Goal: Task Accomplishment & Management: Manage account settings

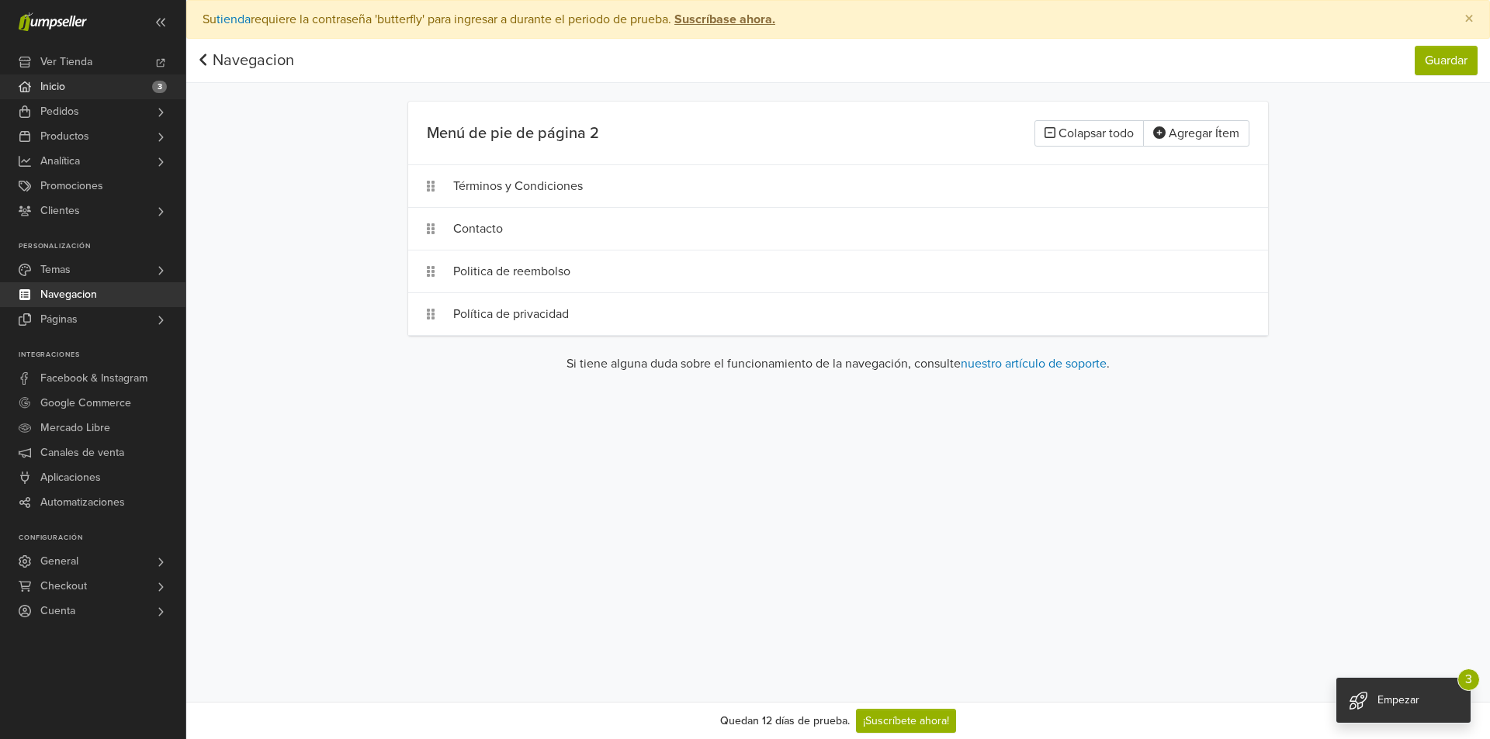
click at [87, 77] on link "Inicio 3" at bounding box center [92, 86] width 185 height 25
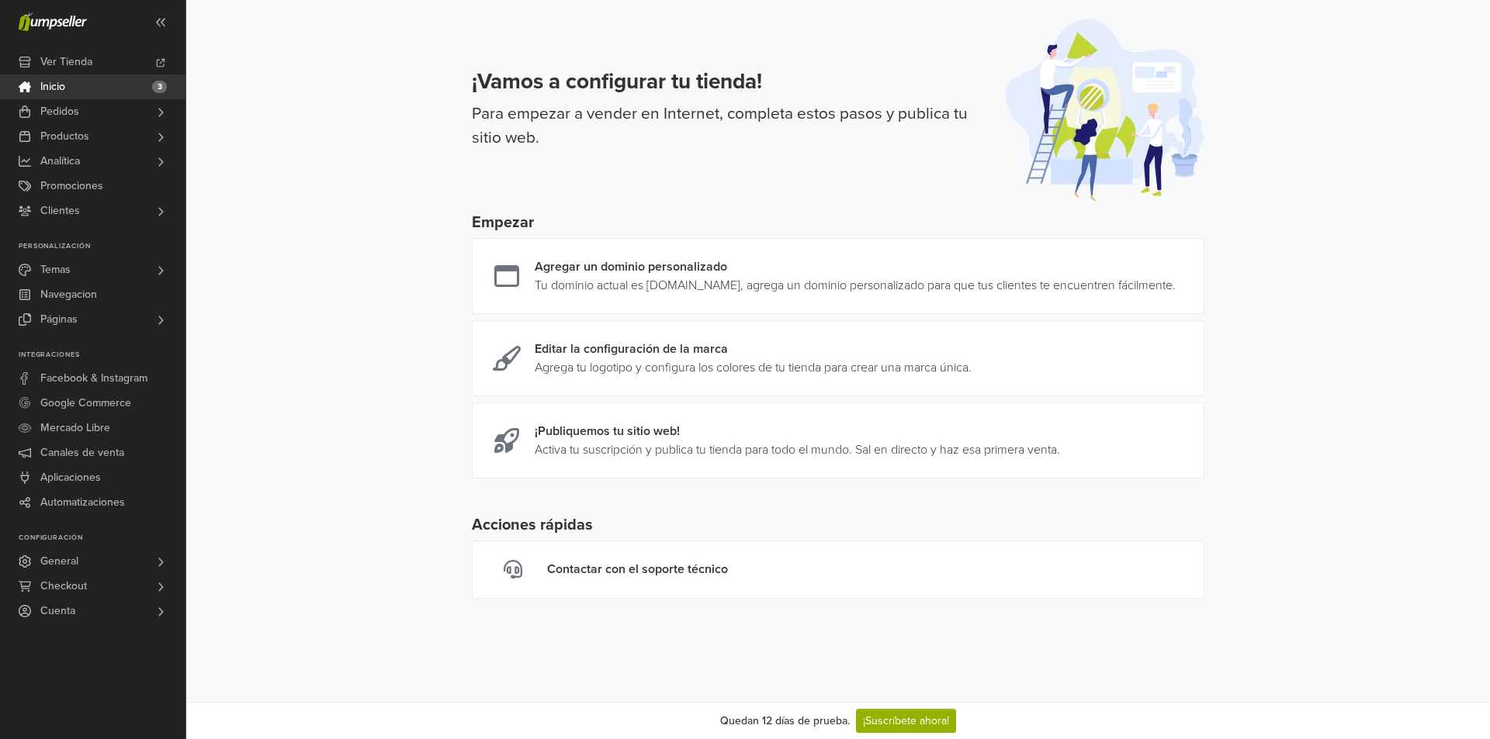
click at [1435, 87] on div "¡Vamos a configurar tu tienda! Para empezar a vender en Internet, completa esto…" at bounding box center [837, 302] width 1303 height 605
click at [783, 209] on div "¡Vamos a configurar tu tienda! Para empezar a vender en Internet, completa esto…" at bounding box center [838, 106] width 770 height 213
click at [147, 60] on link "Ver Tienda" at bounding box center [92, 62] width 185 height 25
click at [126, 270] on link "Temas" at bounding box center [92, 270] width 185 height 25
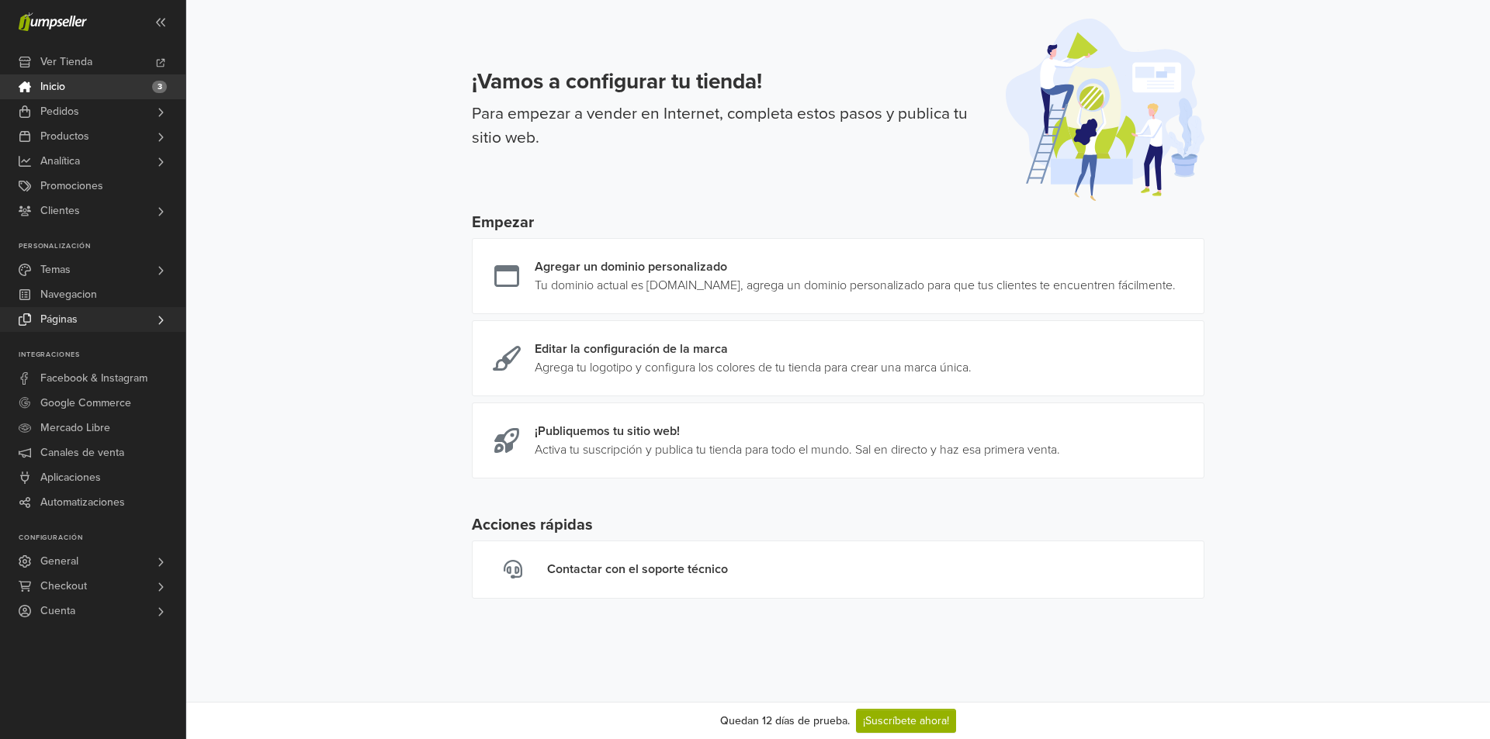
click at [115, 323] on link "Páginas" at bounding box center [92, 319] width 185 height 25
click at [122, 336] on span "Todas las Páginas" at bounding box center [85, 341] width 85 height 19
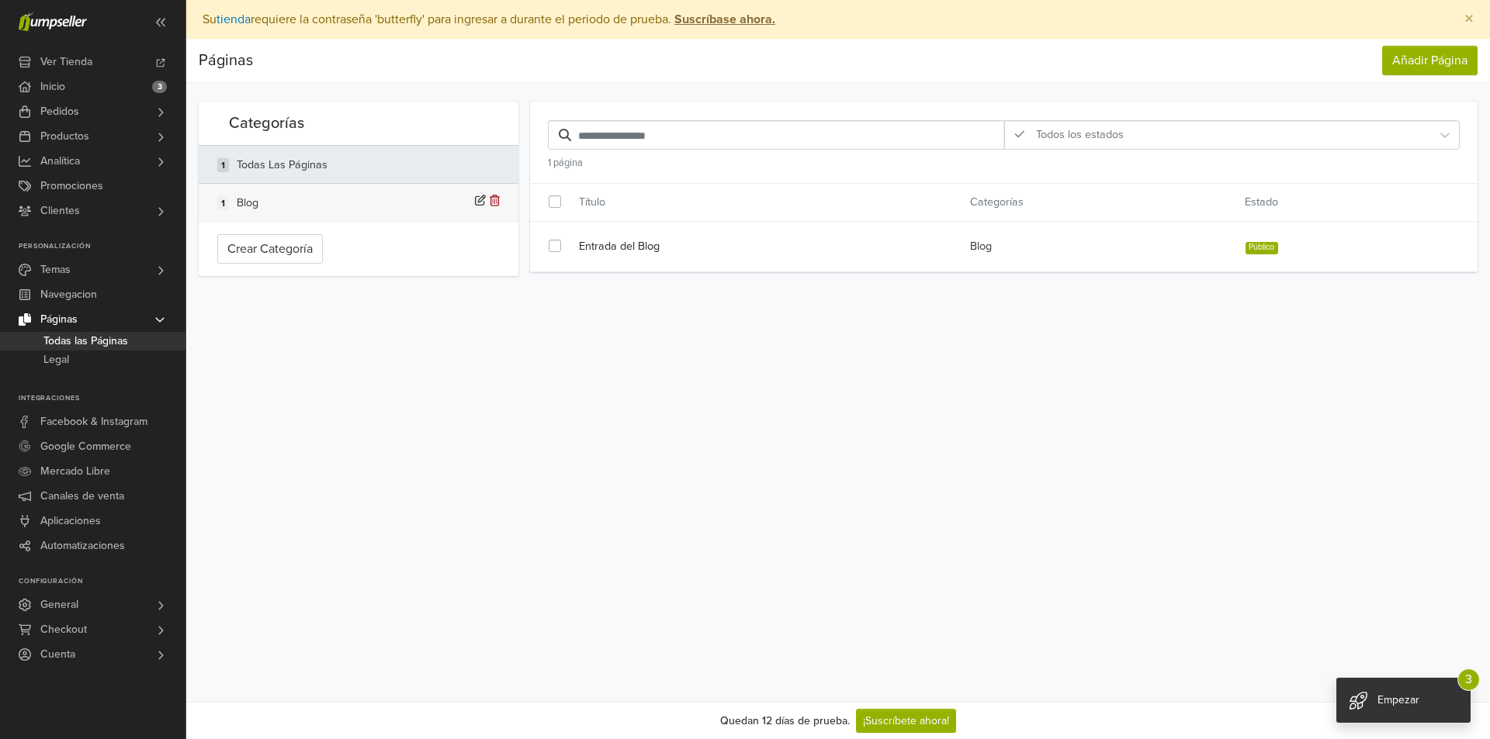
click at [497, 206] on icon at bounding box center [495, 200] width 10 height 11
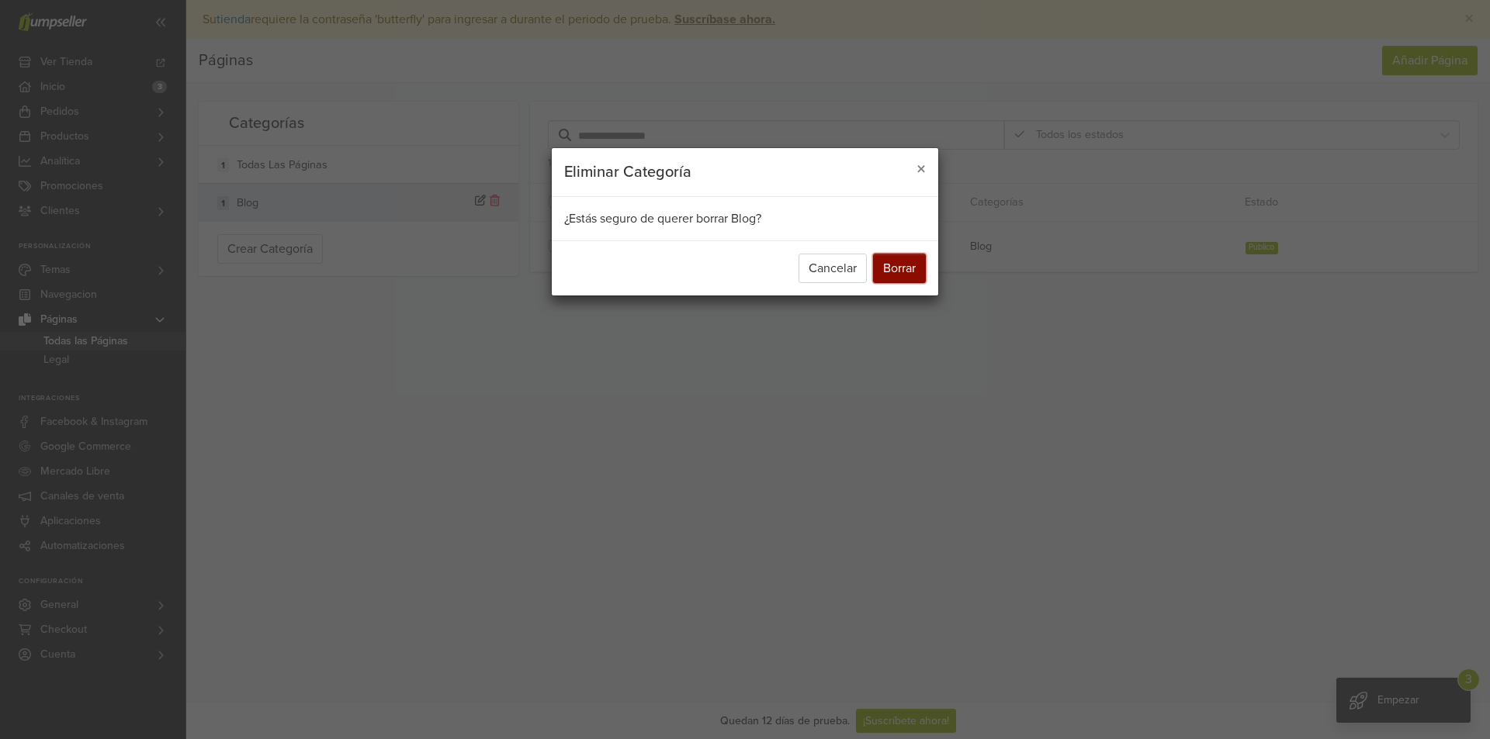
click at [900, 271] on button "Borrar" at bounding box center [899, 268] width 53 height 29
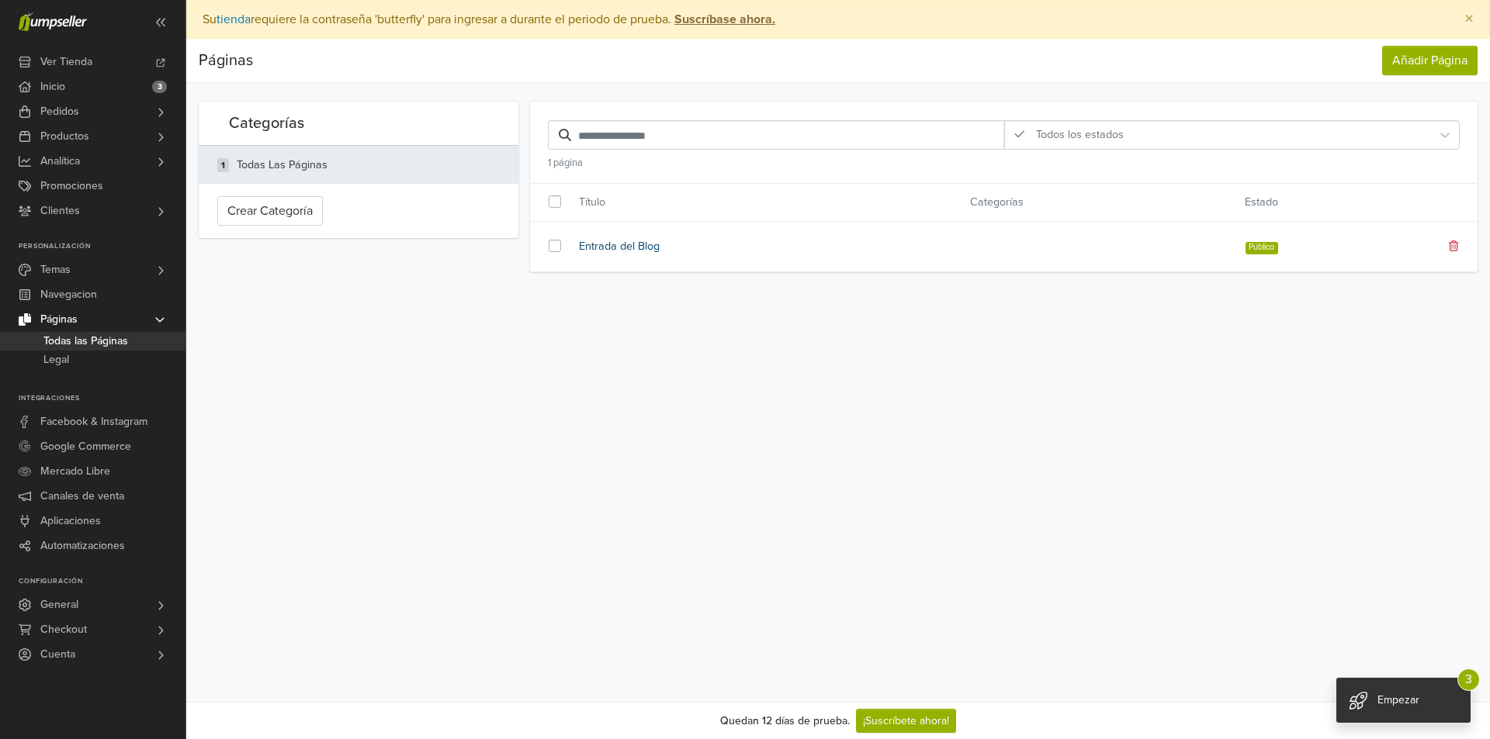
click at [628, 247] on link "Entrada del Blog" at bounding box center [763, 246] width 368 height 17
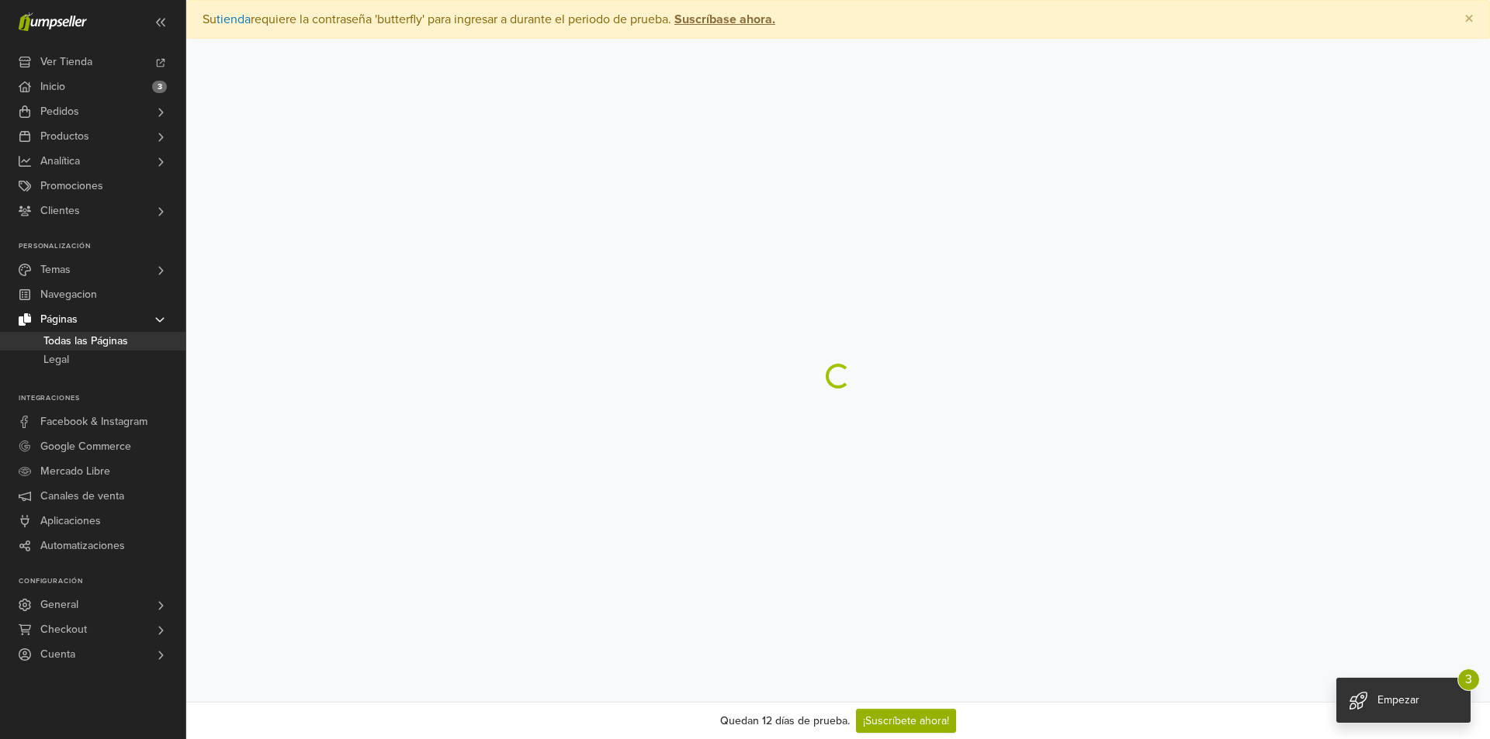
select select "****"
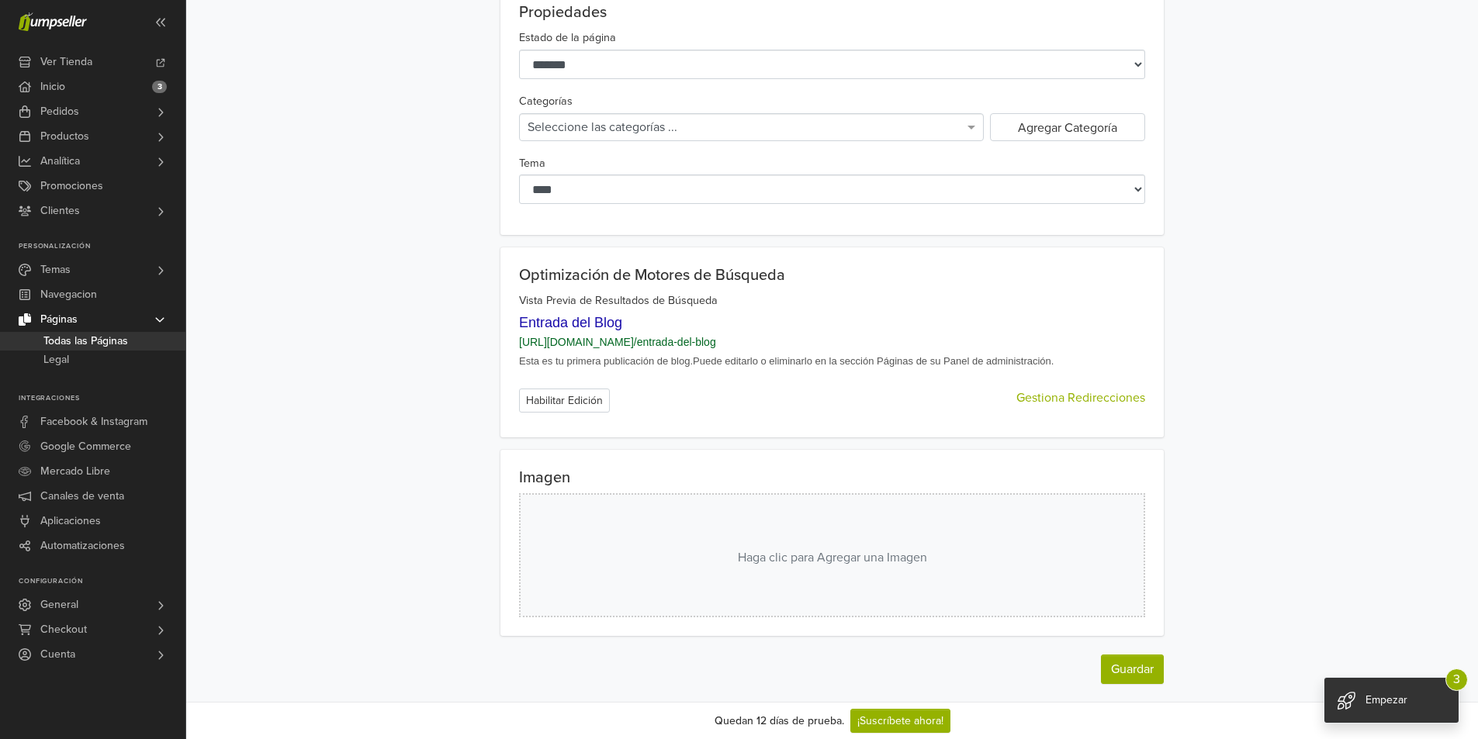
scroll to position [493, 0]
drag, startPoint x: 697, startPoint y: 312, endPoint x: 659, endPoint y: 299, distance: 40.2
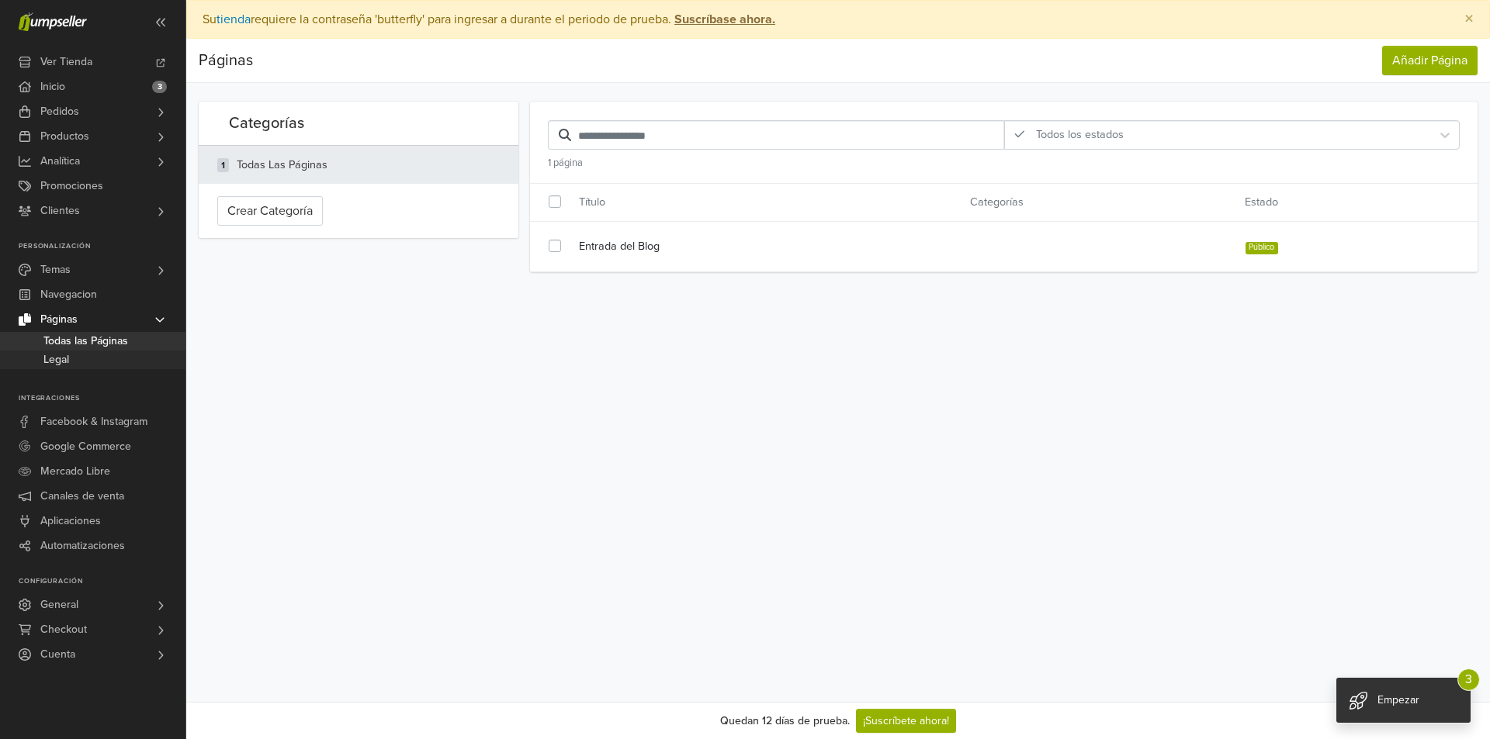
click at [120, 353] on link "Legal" at bounding box center [92, 360] width 185 height 19
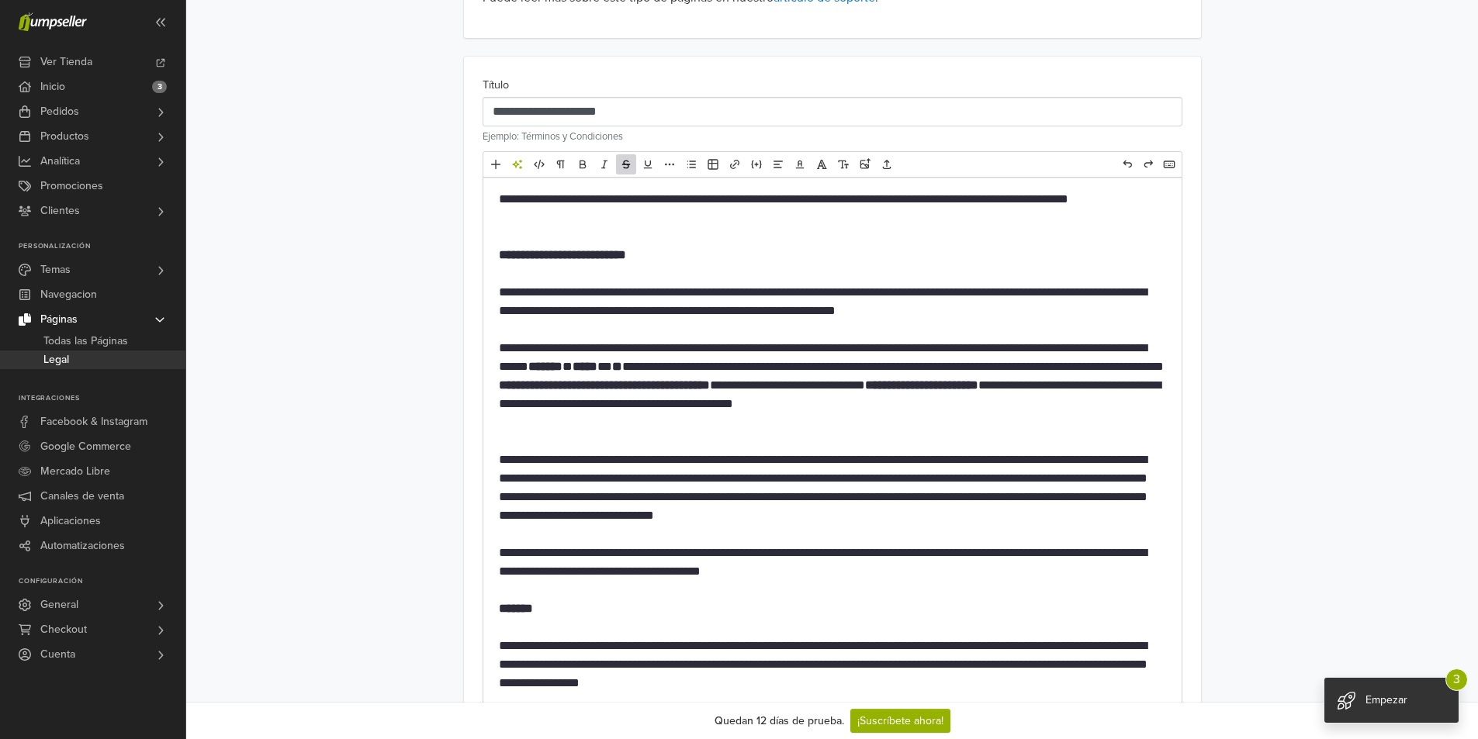
scroll to position [543, 0]
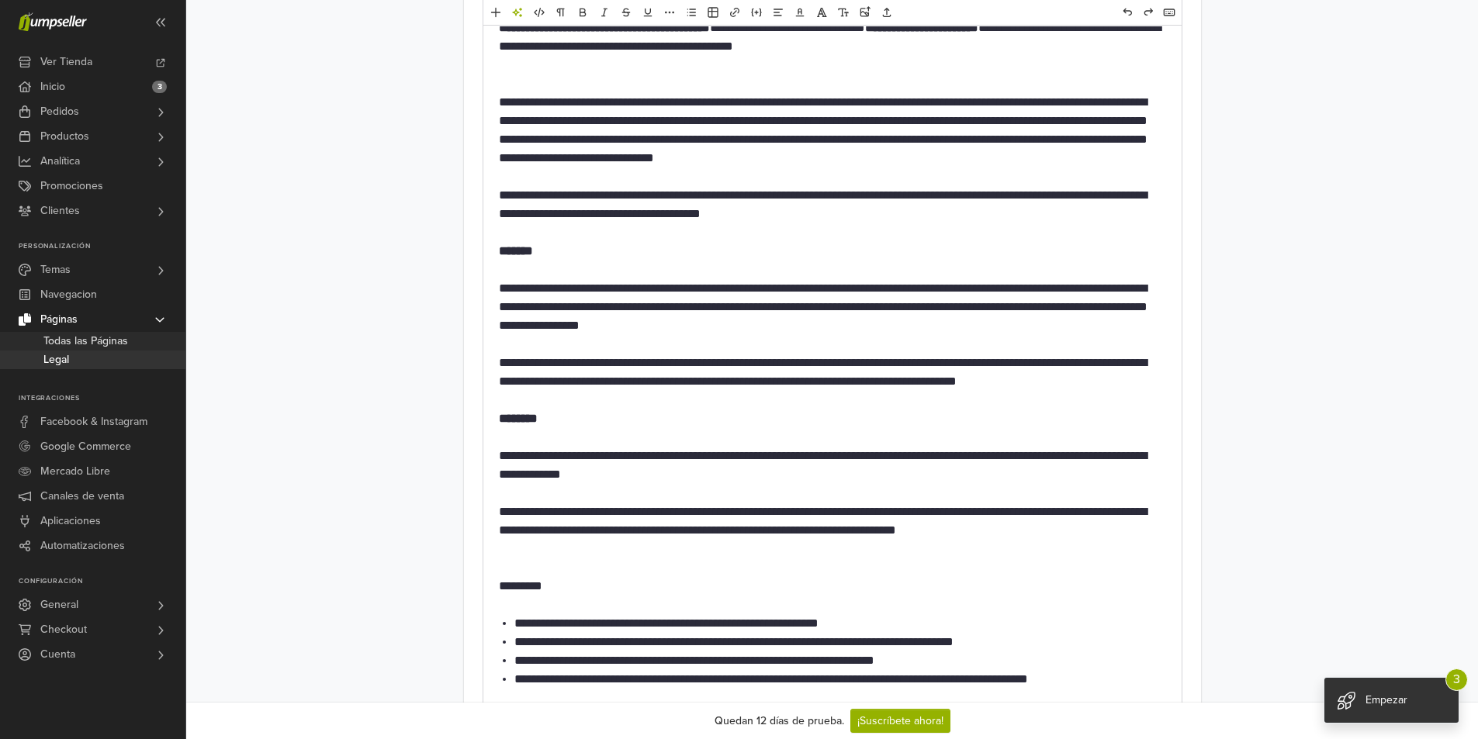
click at [65, 338] on span "Todas las Páginas" at bounding box center [85, 341] width 85 height 19
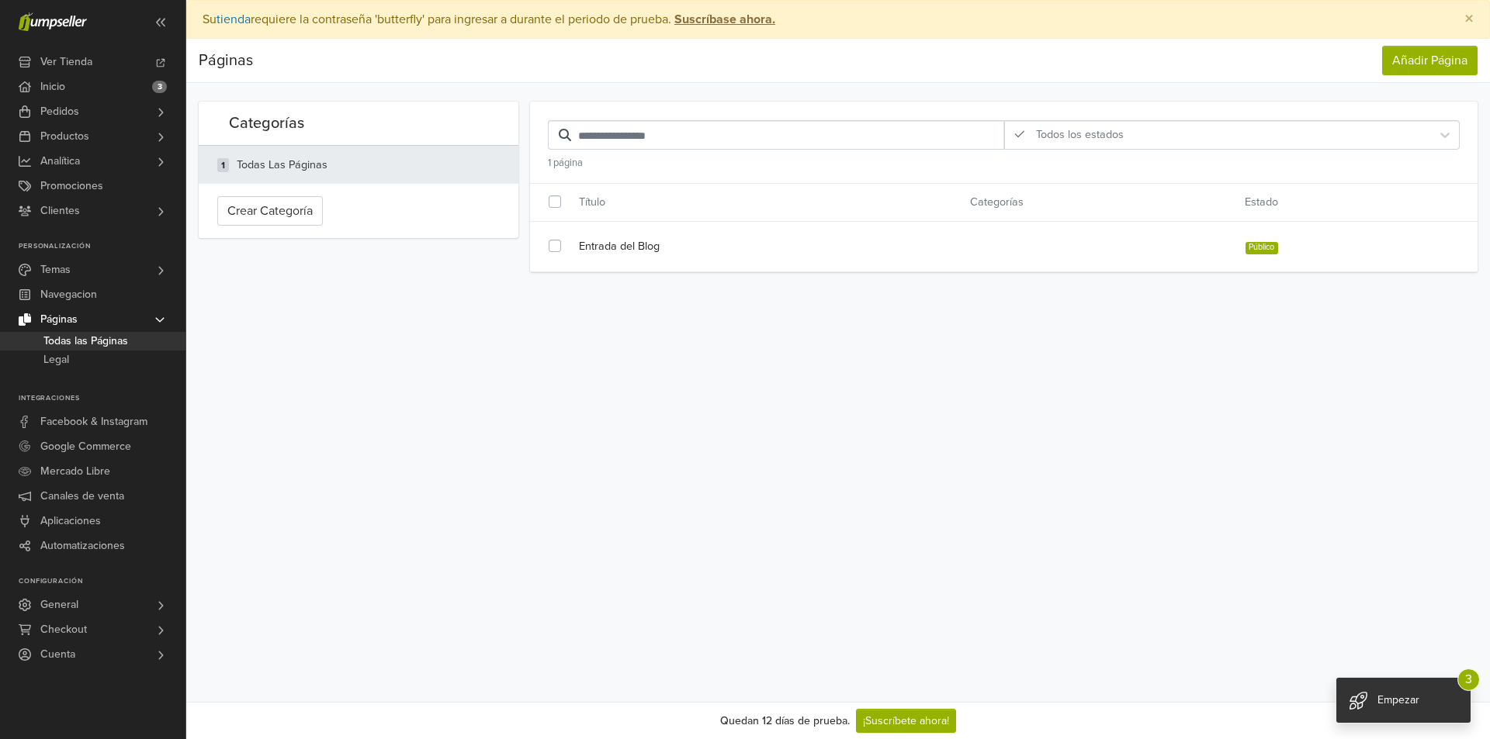
click at [263, 171] on div "Todas las Páginas" at bounding box center [282, 165] width 91 height 17
click at [66, 318] on span "Páginas" at bounding box center [58, 319] width 37 height 25
click at [92, 294] on span "Navegacion" at bounding box center [68, 294] width 57 height 25
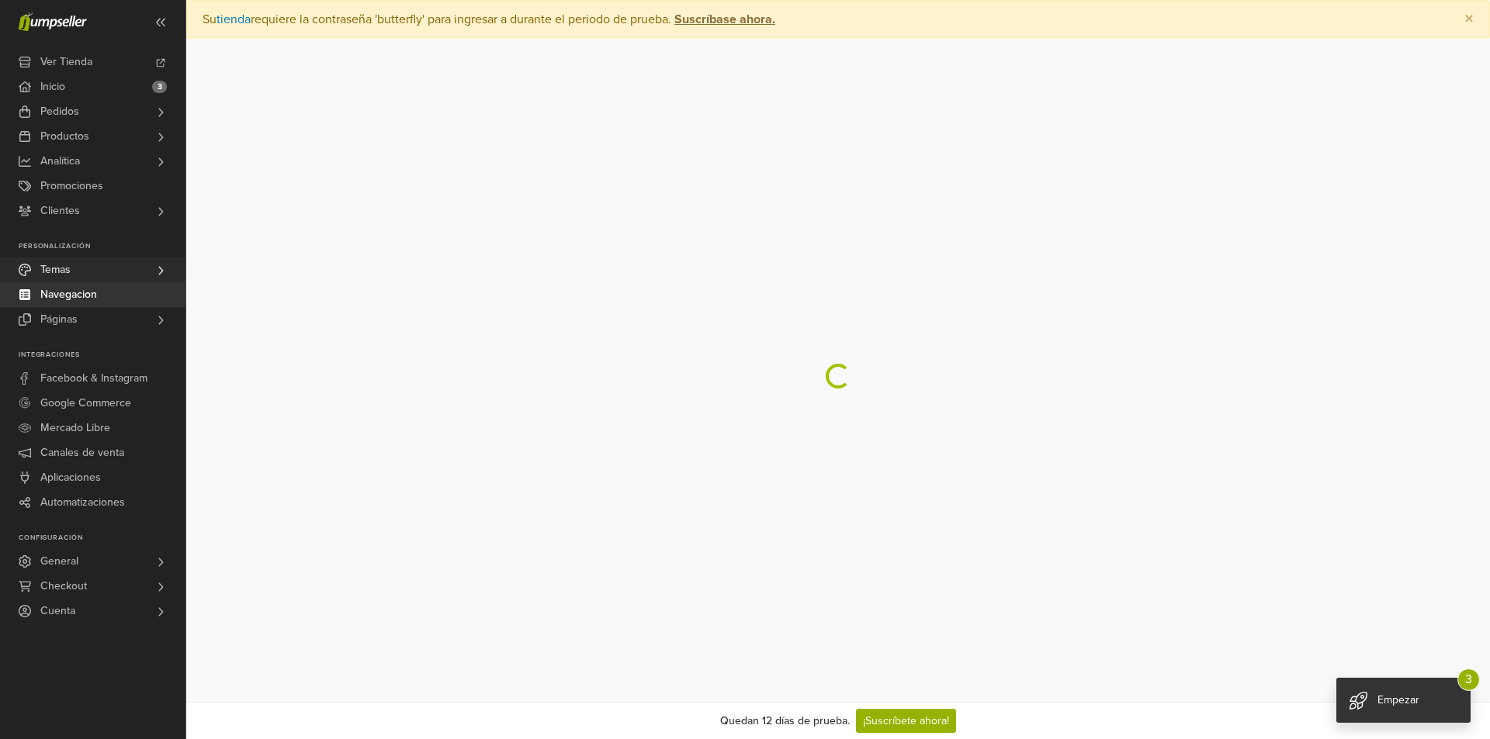
click at [143, 269] on link "Temas" at bounding box center [92, 270] width 185 height 25
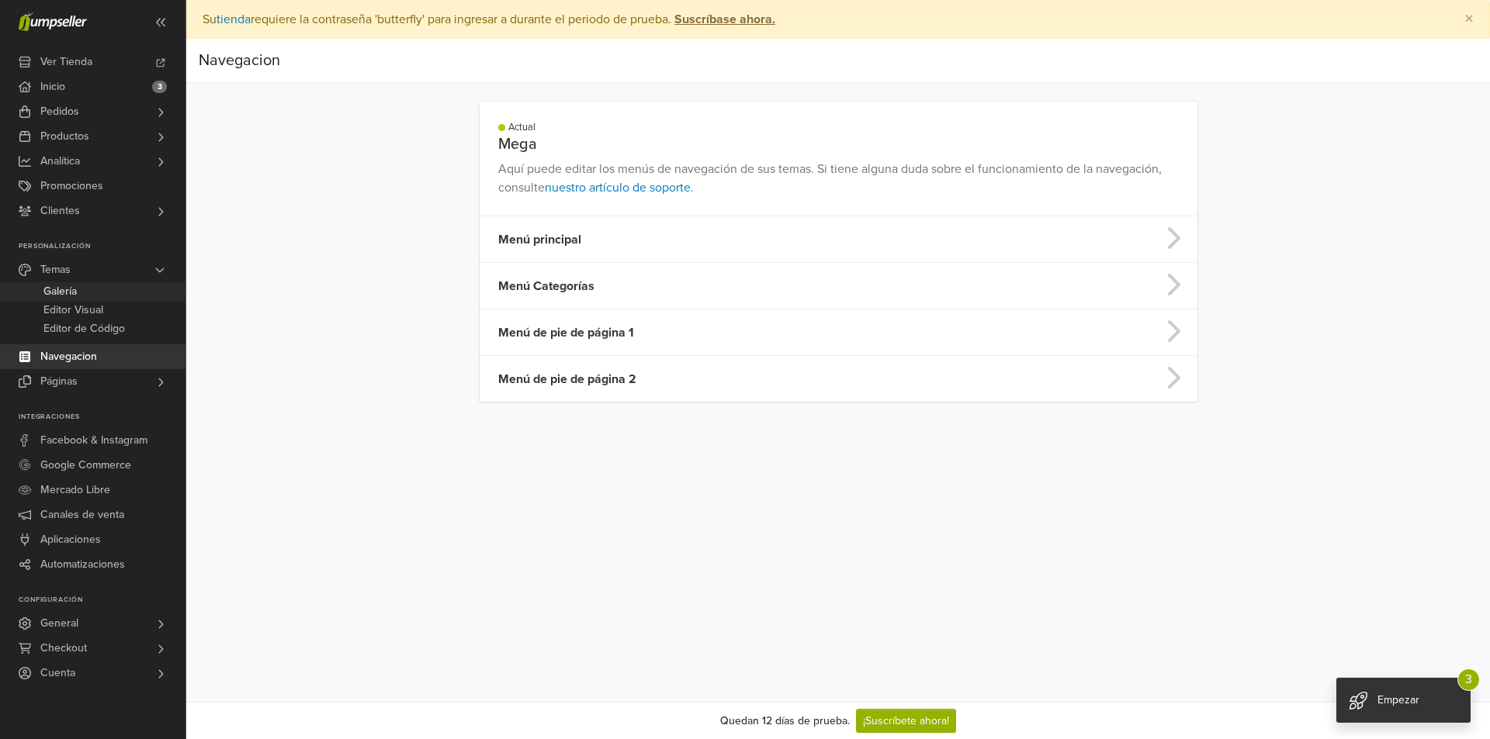
click at [128, 293] on link "Galería" at bounding box center [92, 291] width 185 height 19
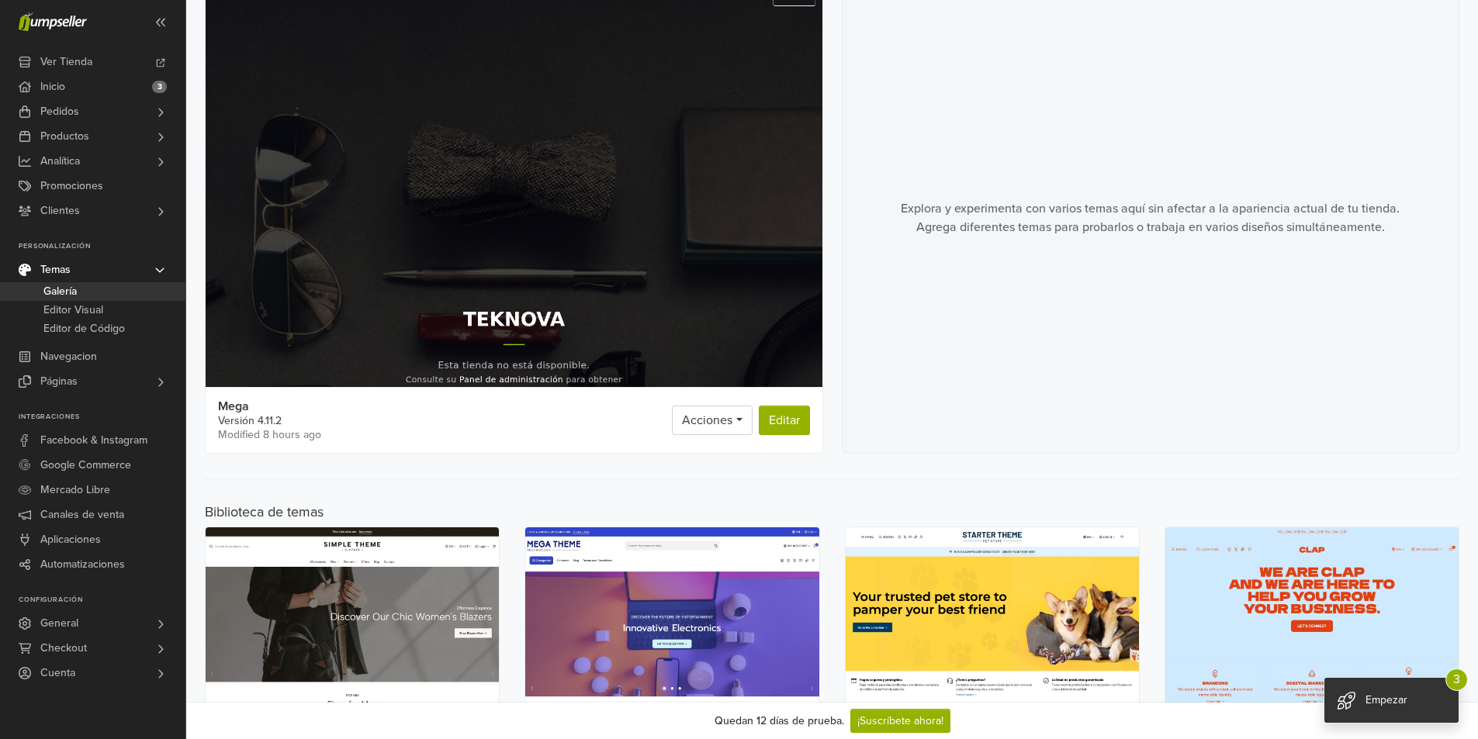
scroll to position [155, 0]
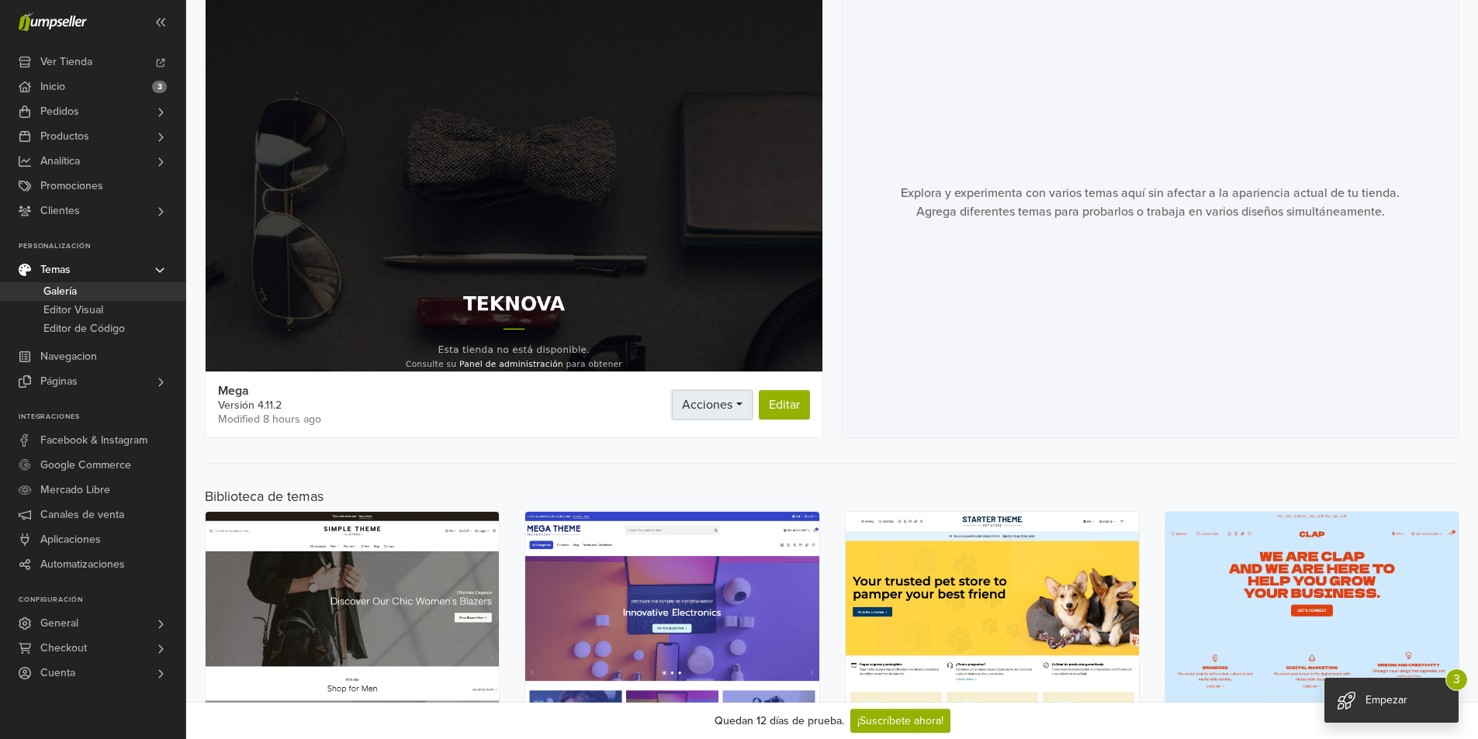
click at [735, 412] on link "Acciones" at bounding box center [712, 404] width 80 height 29
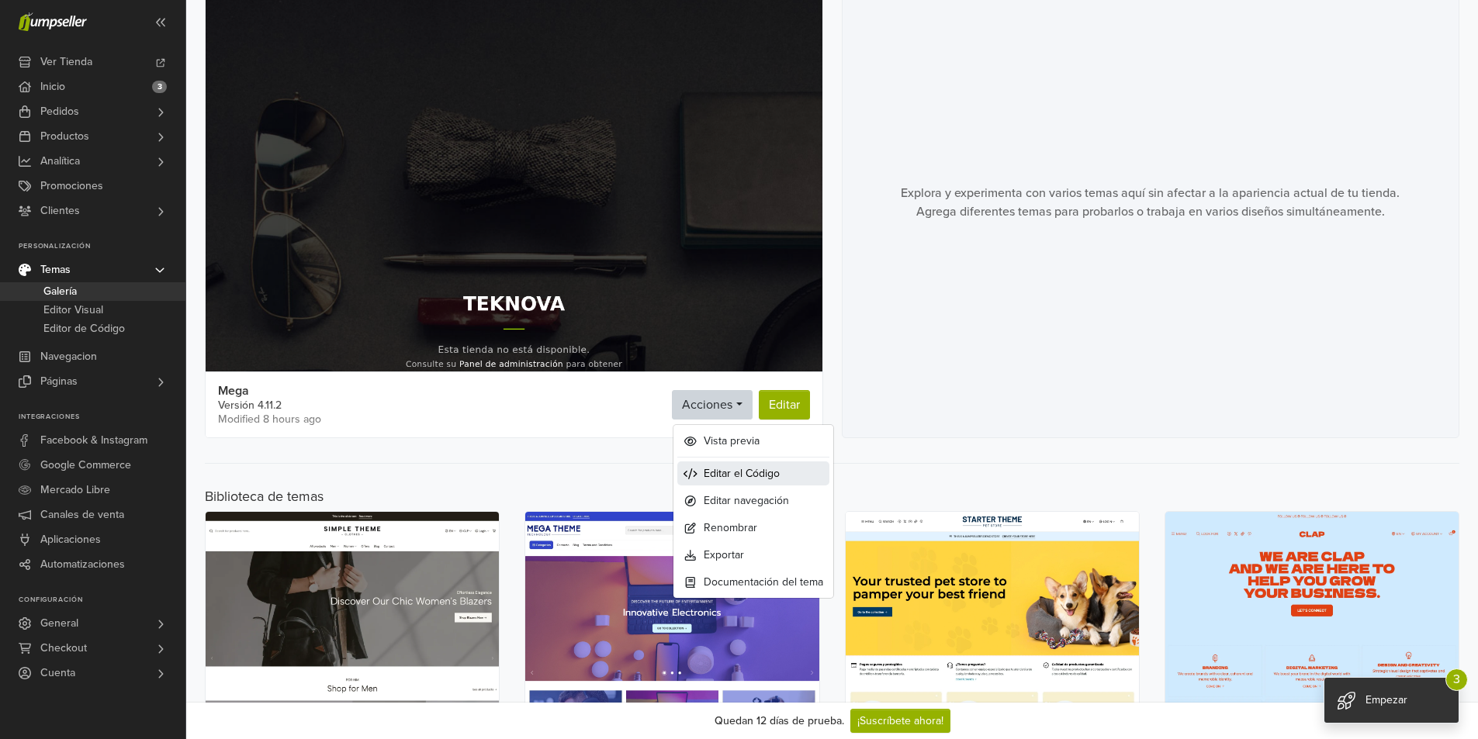
click at [787, 462] on link "Editar el Código" at bounding box center [753, 474] width 152 height 24
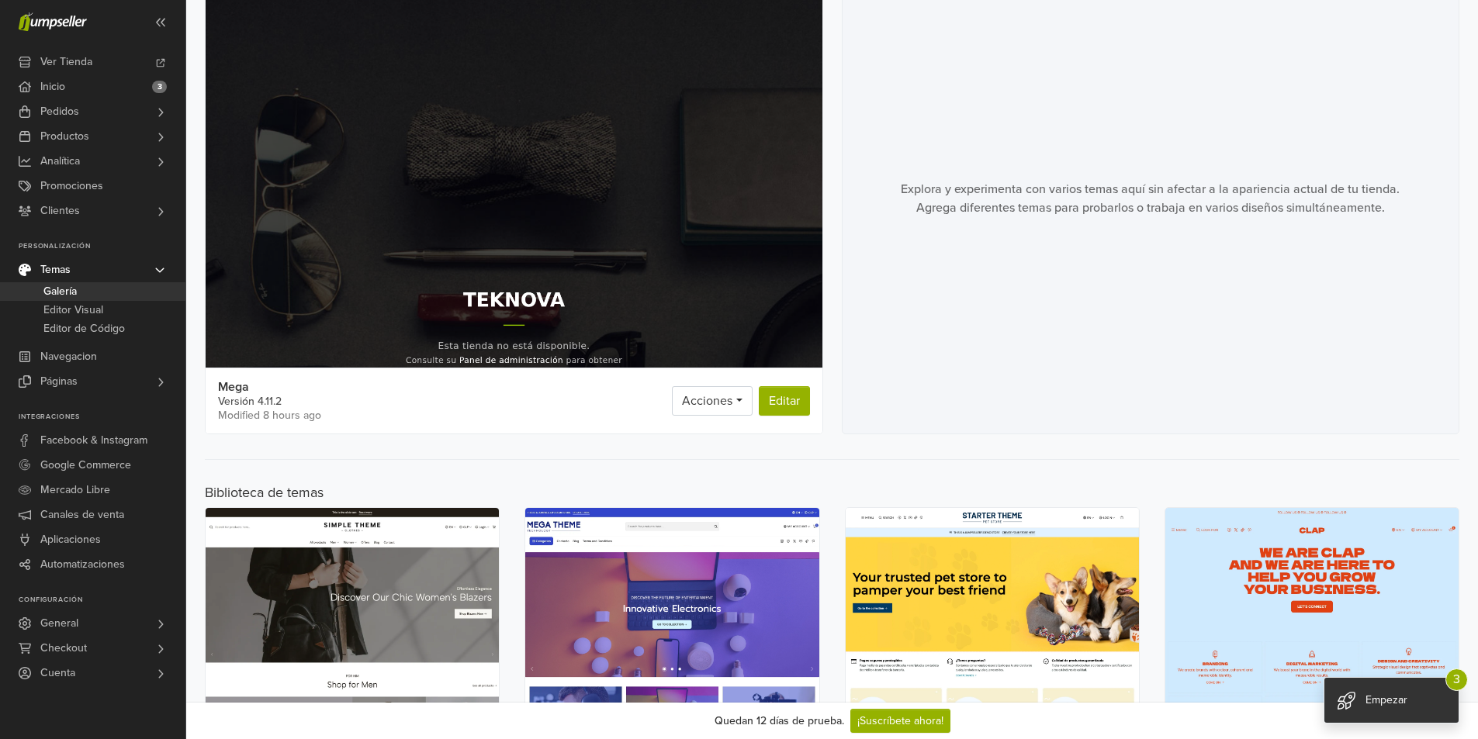
scroll to position [0, 0]
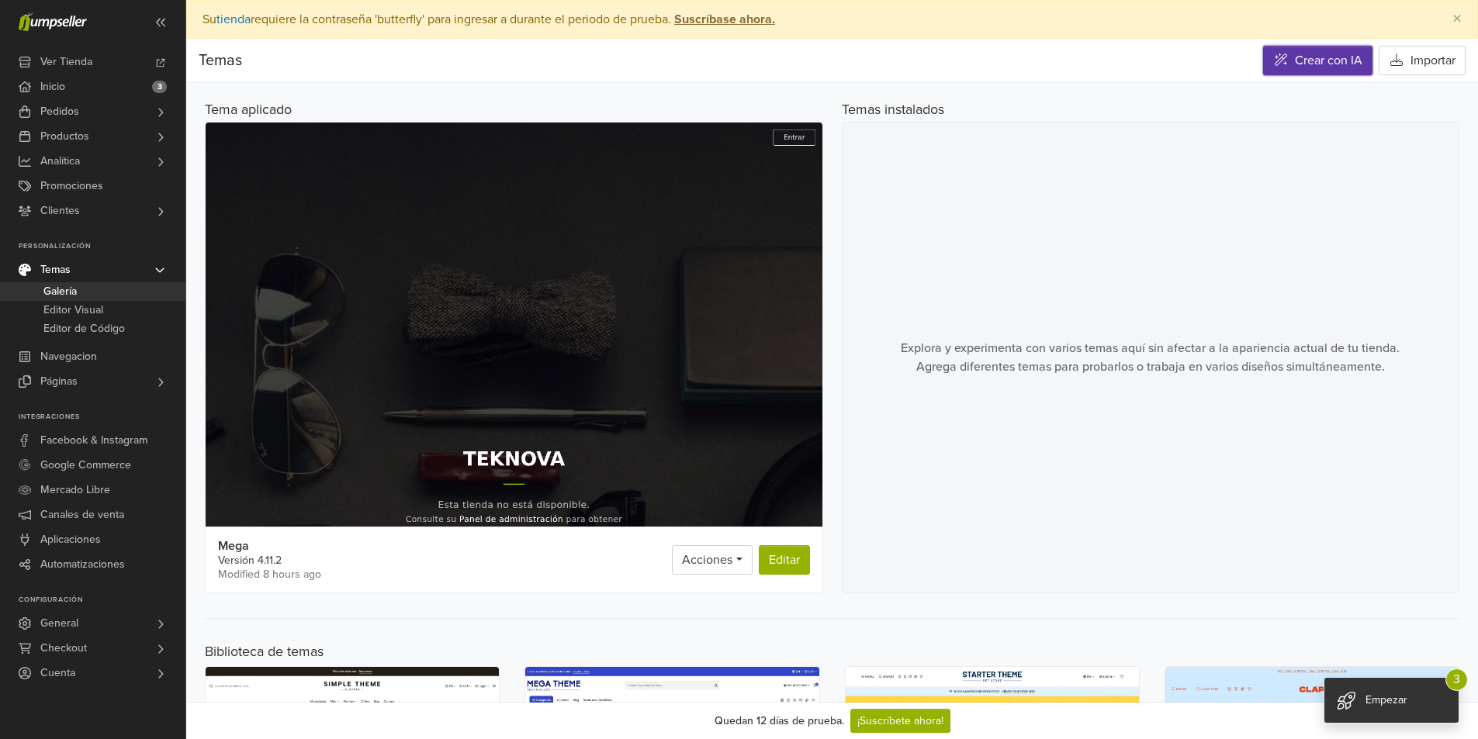
click at [1341, 57] on link "Crear con IA" at bounding box center [1317, 60] width 109 height 29
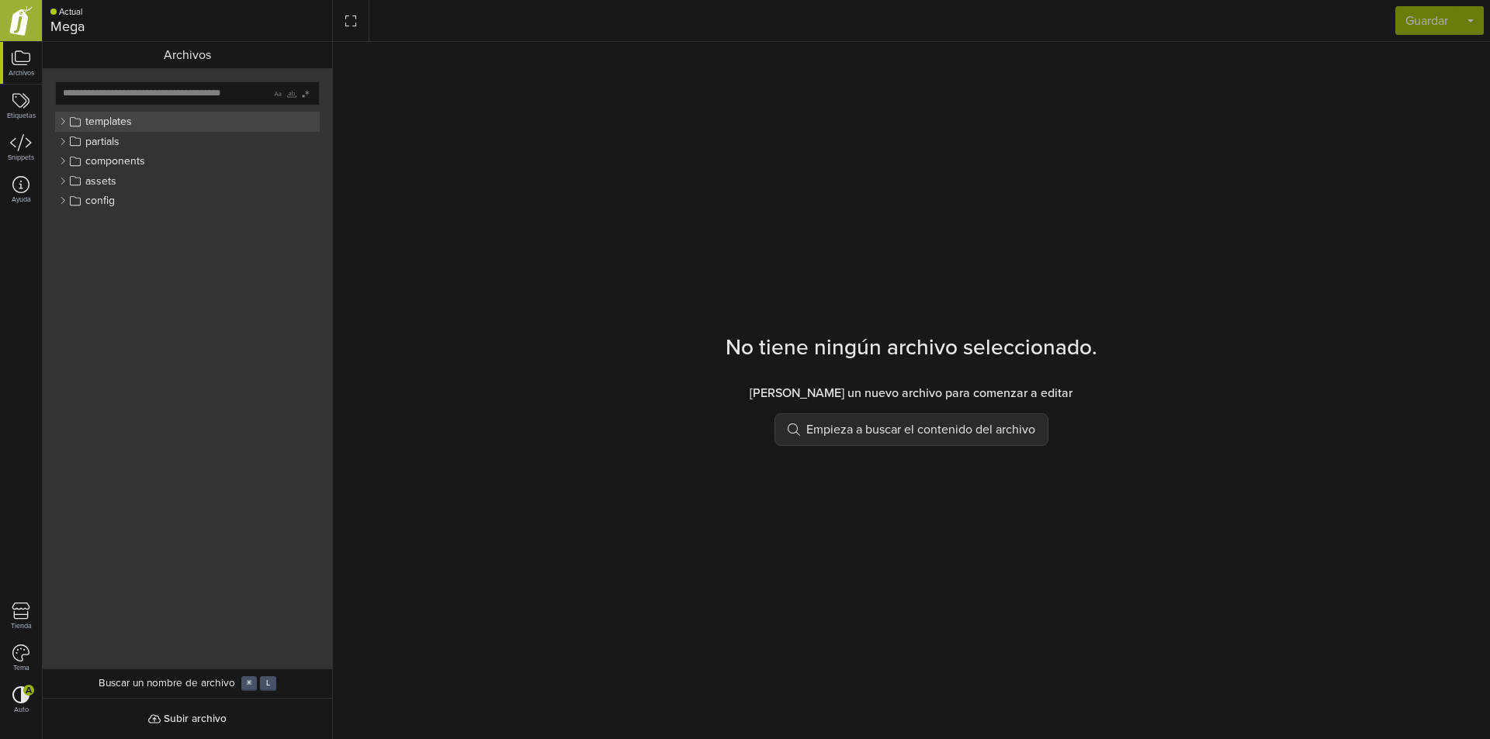
click at [113, 123] on span "templates" at bounding box center [108, 122] width 47 height 14
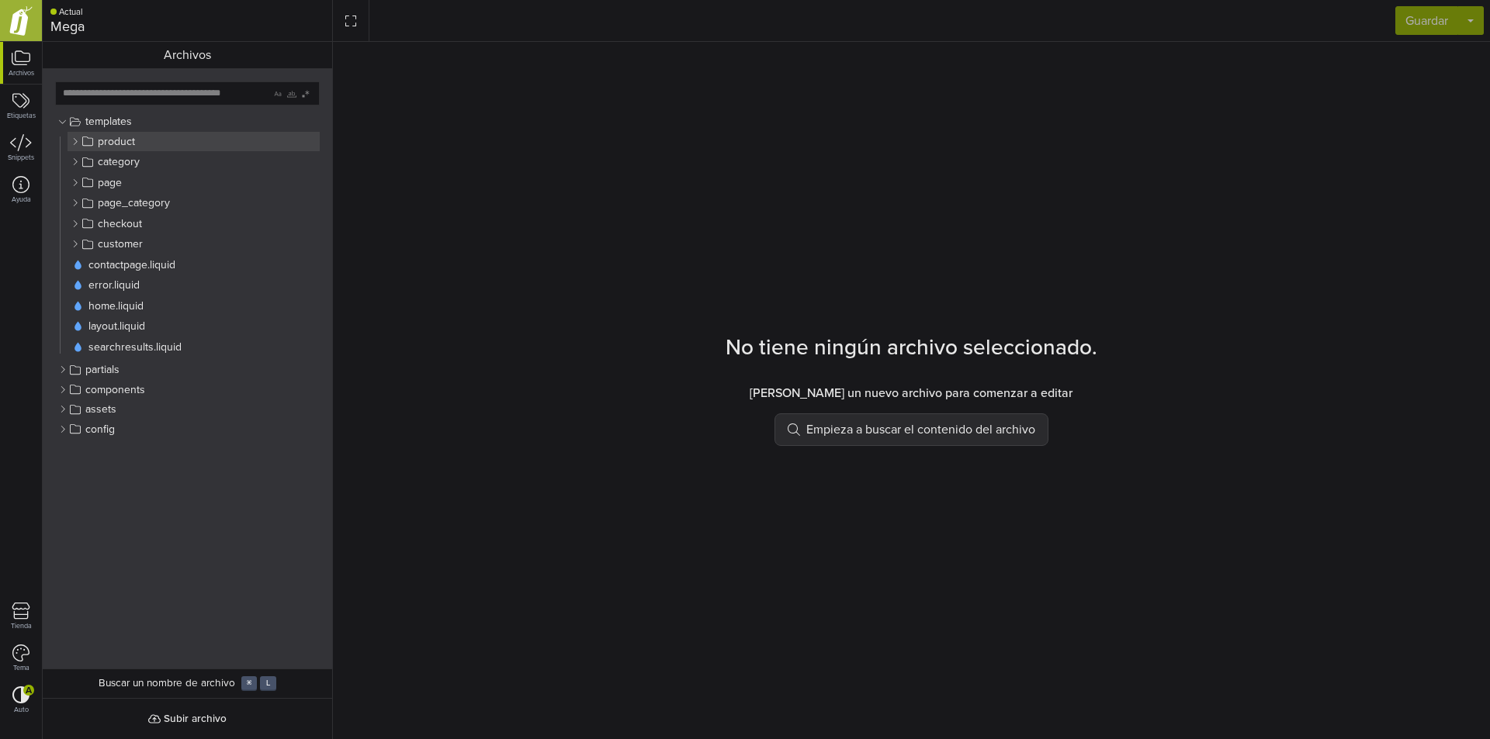
click at [111, 148] on button "product" at bounding box center [193, 142] width 252 height 20
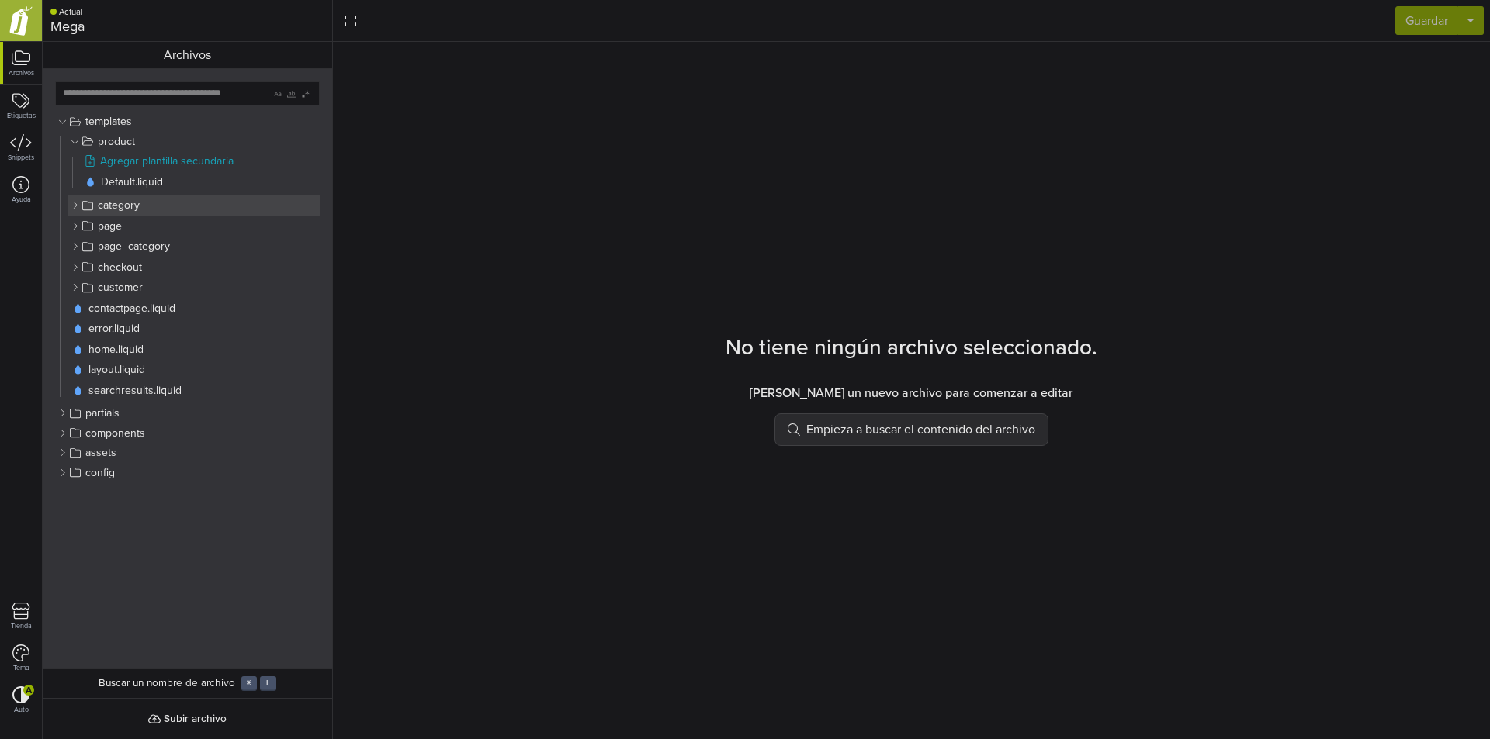
click at [107, 208] on span "category" at bounding box center [119, 206] width 42 height 14
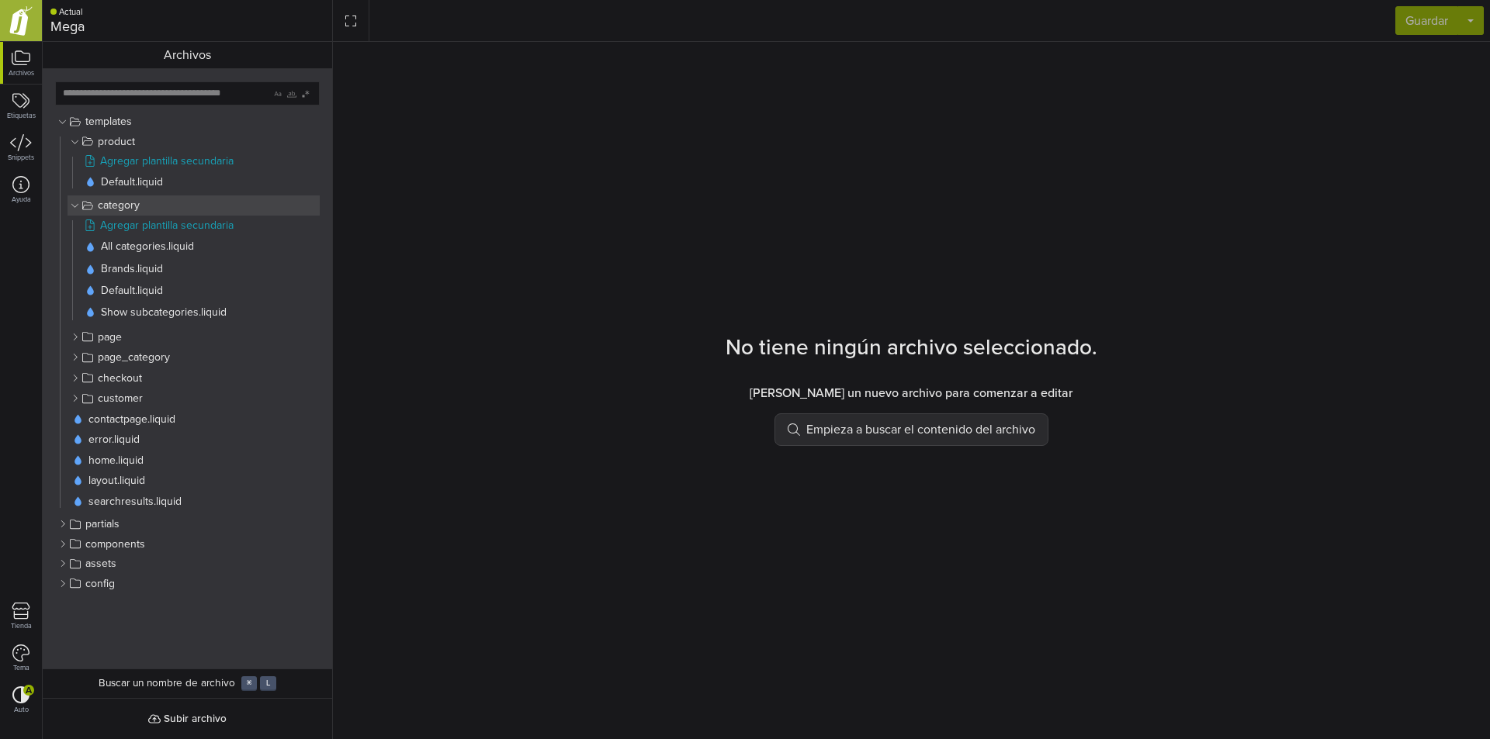
click at [132, 210] on span "category" at bounding box center [119, 206] width 42 height 14
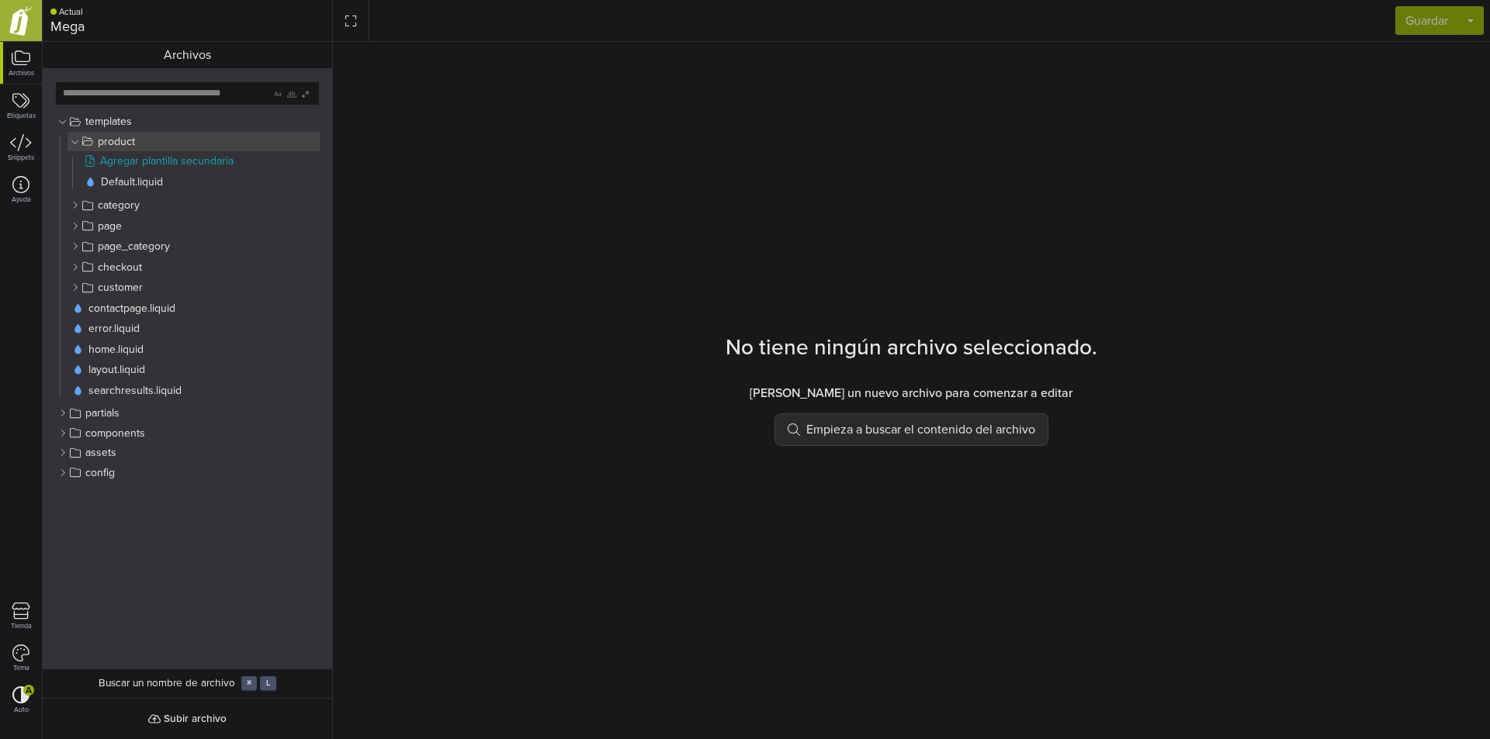
click at [144, 136] on button "product" at bounding box center [193, 142] width 252 height 20
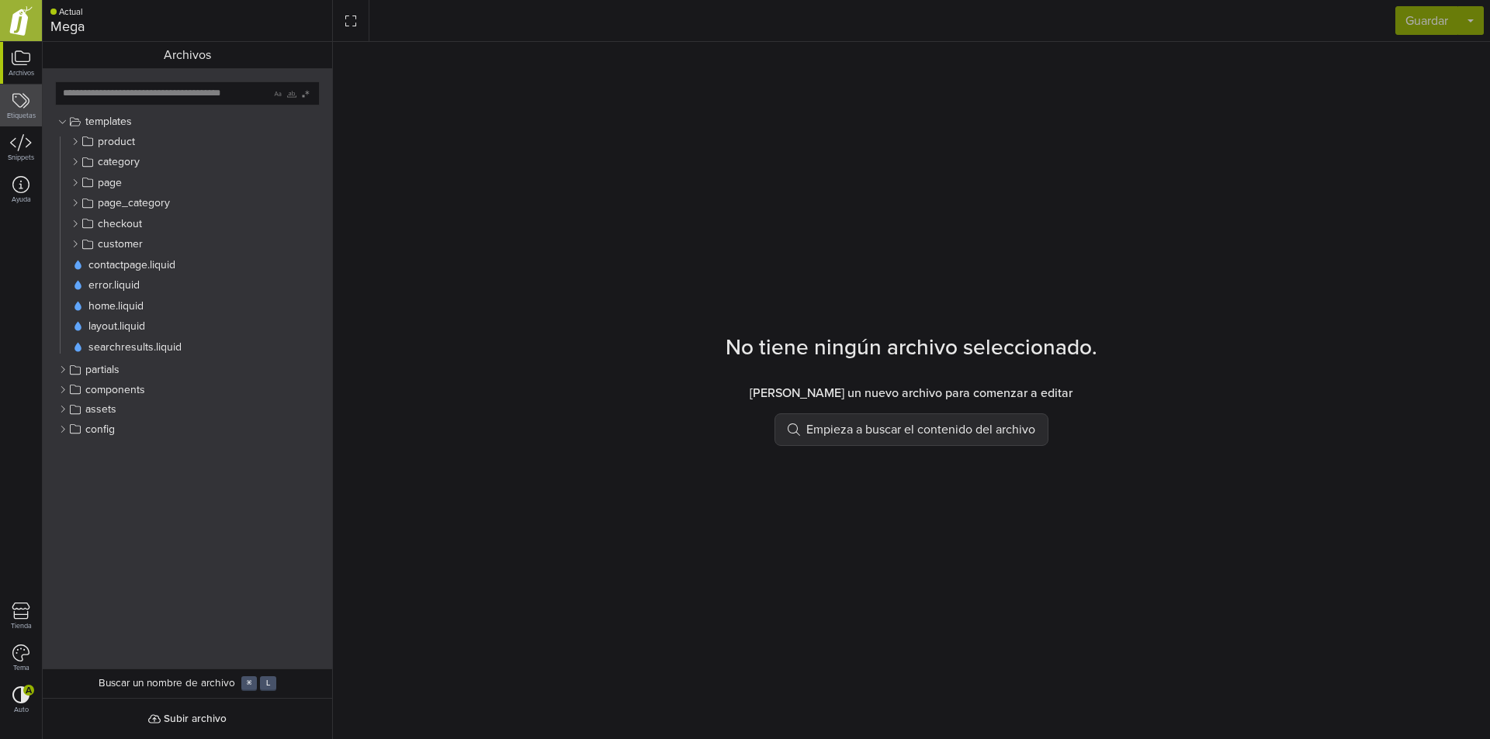
click at [22, 112] on small "Etiquetas" at bounding box center [21, 115] width 29 height 7
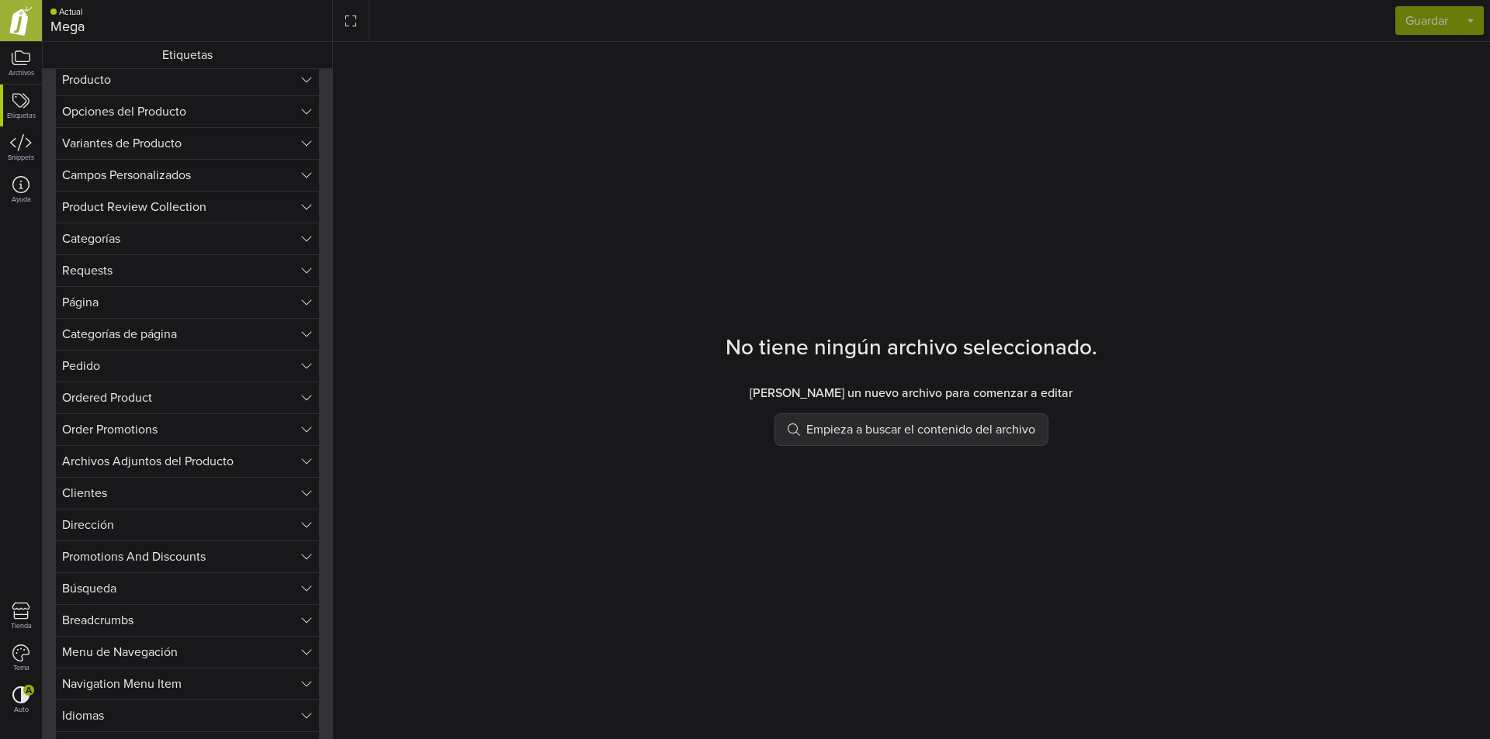
scroll to position [252, 0]
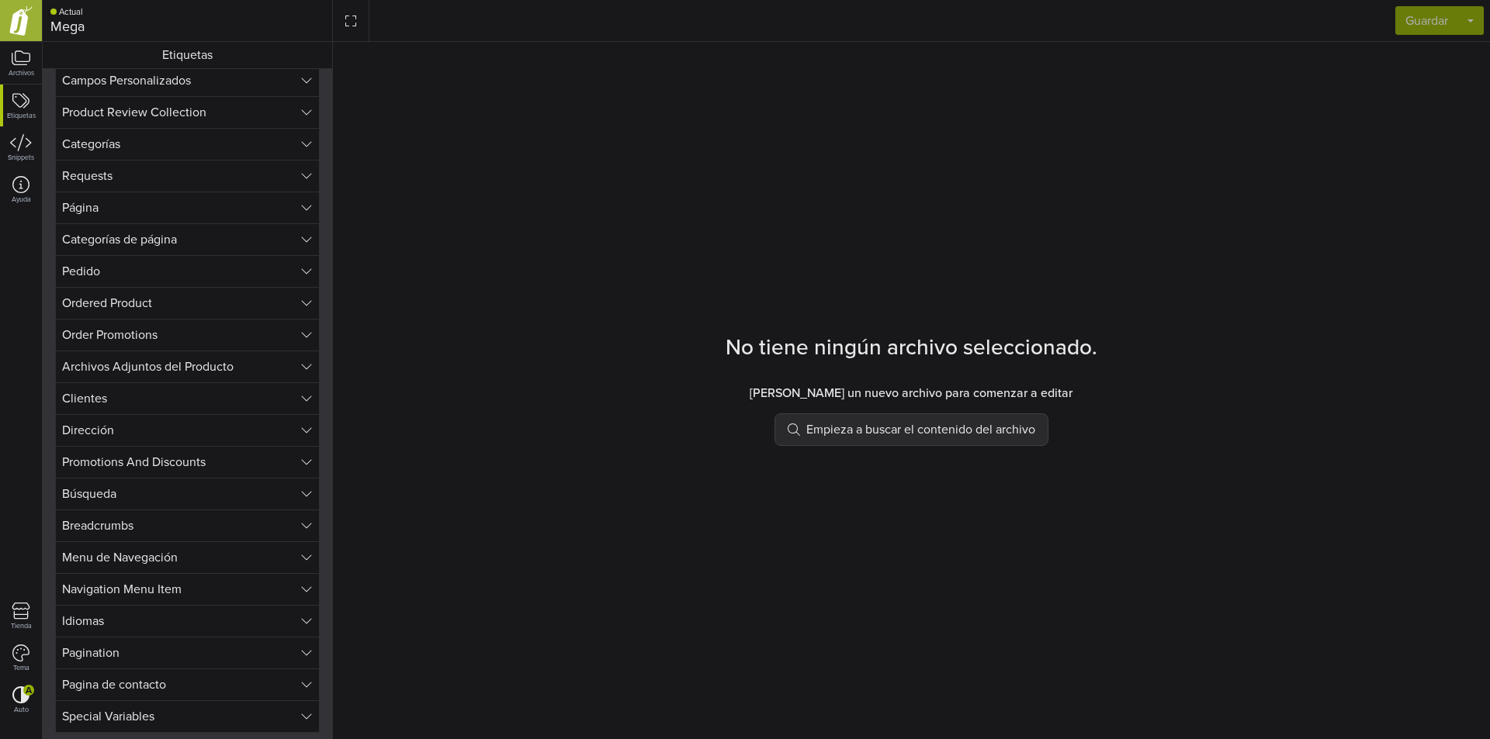
click at [185, 688] on button "Pagina de contacto" at bounding box center [187, 685] width 265 height 32
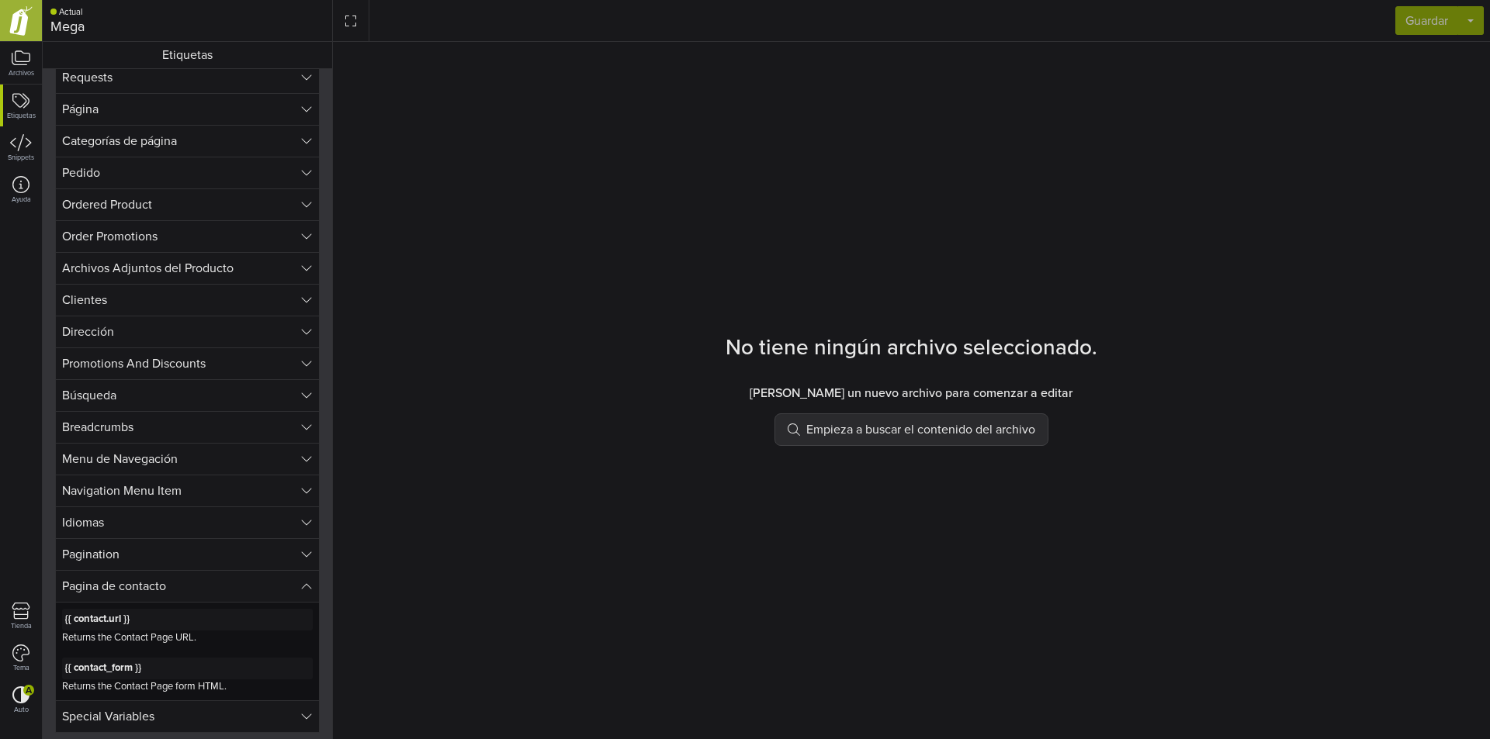
click at [242, 590] on button "Pagina de contacto" at bounding box center [187, 586] width 265 height 33
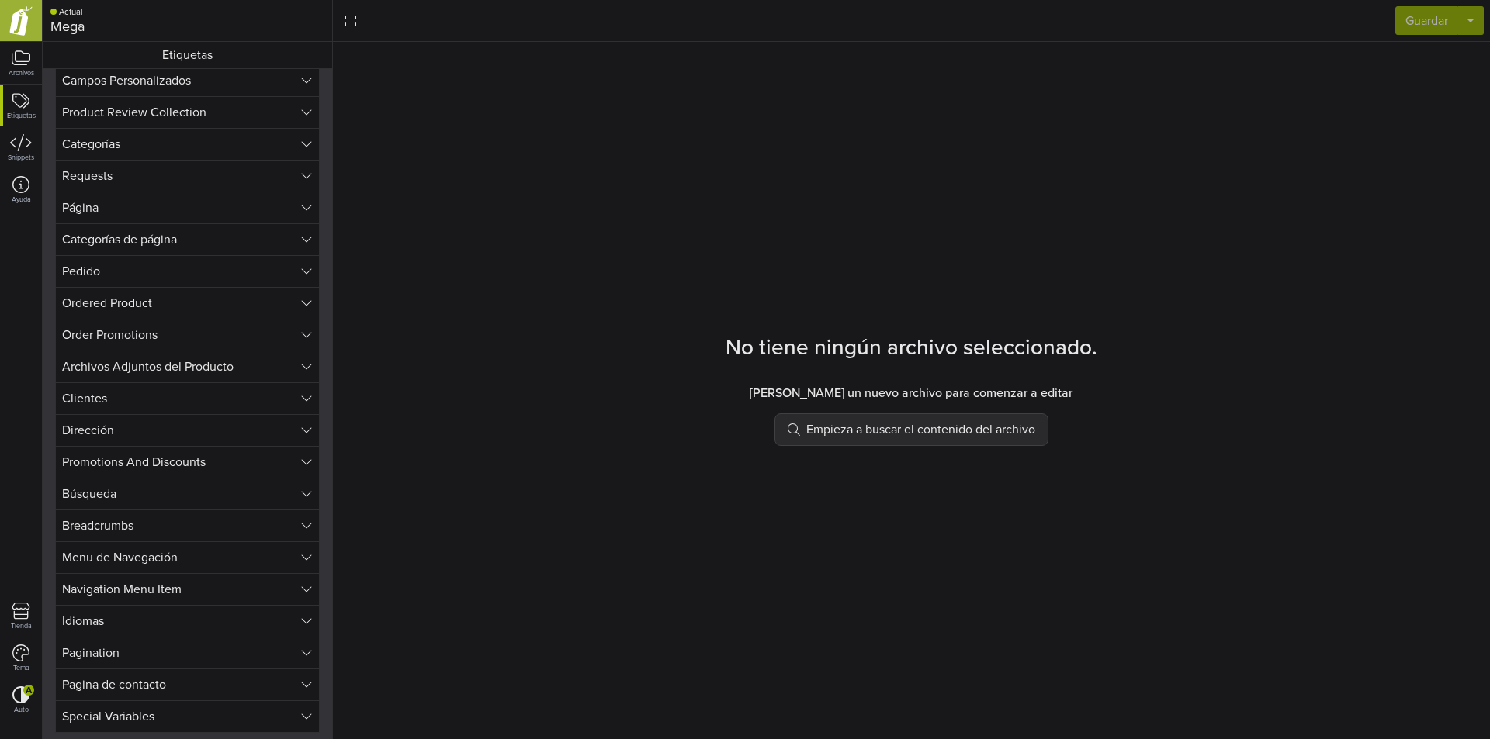
click at [268, 508] on button "Búsqueda" at bounding box center [187, 494] width 265 height 32
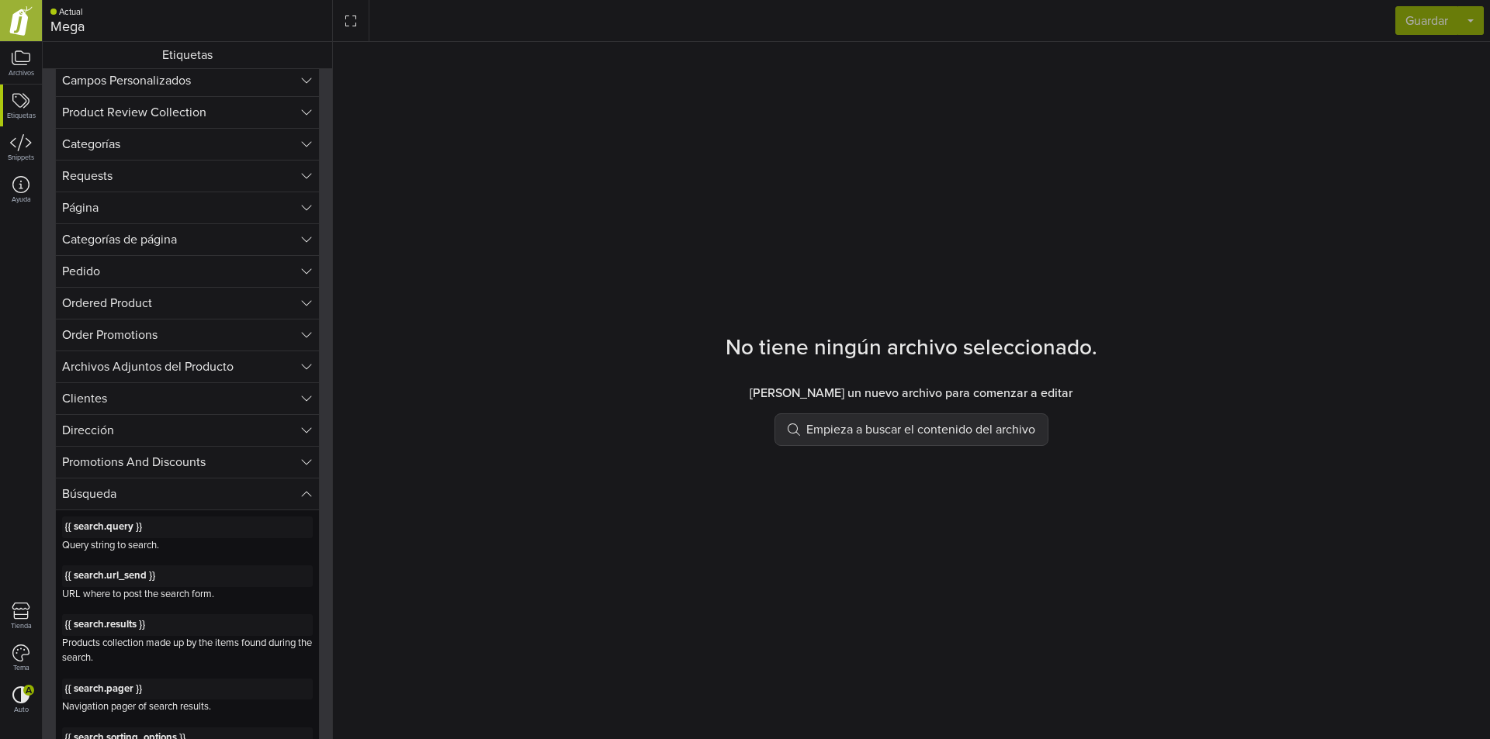
click at [272, 505] on button "Búsqueda" at bounding box center [187, 494] width 265 height 33
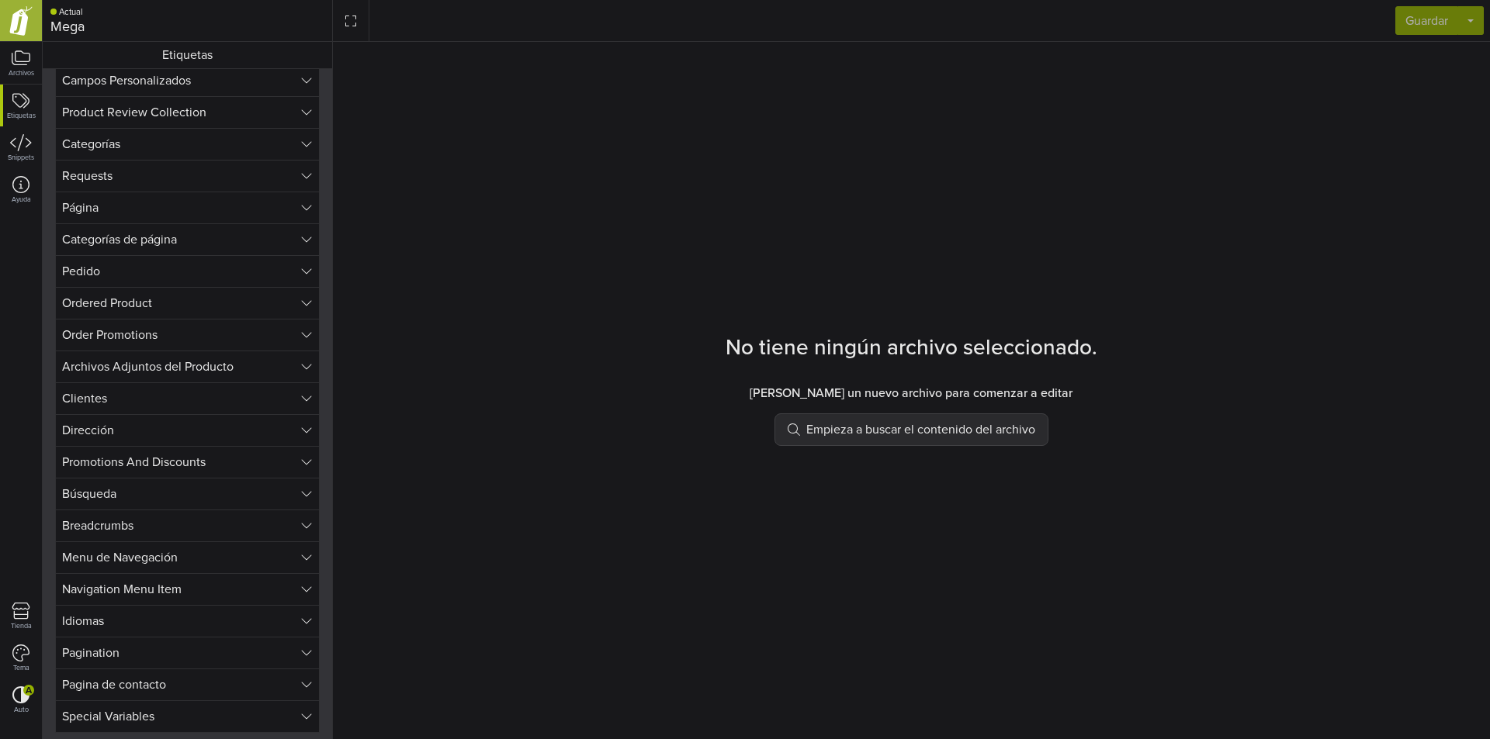
click at [272, 313] on button "Ordered Product" at bounding box center [187, 303] width 265 height 32
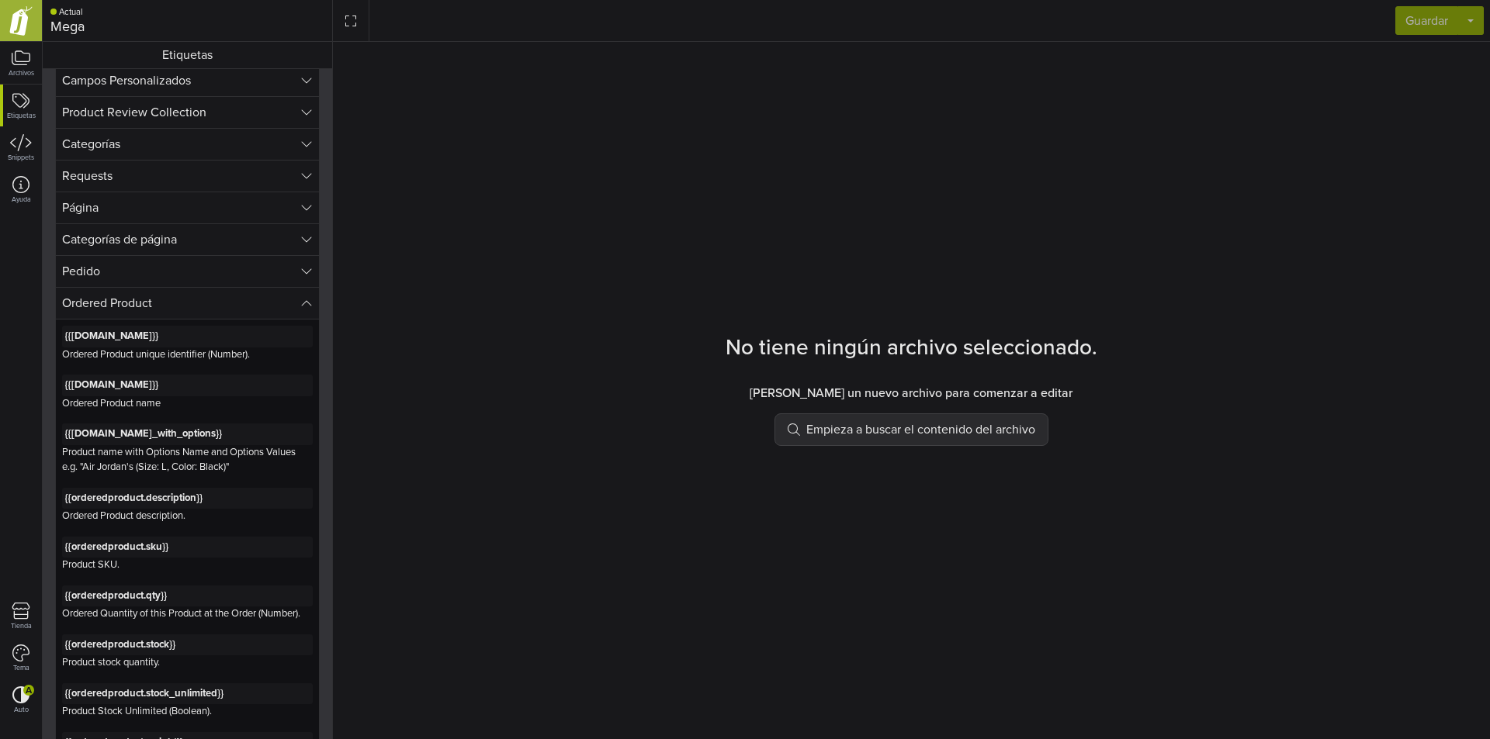
click at [272, 314] on button "Ordered Product" at bounding box center [187, 303] width 265 height 33
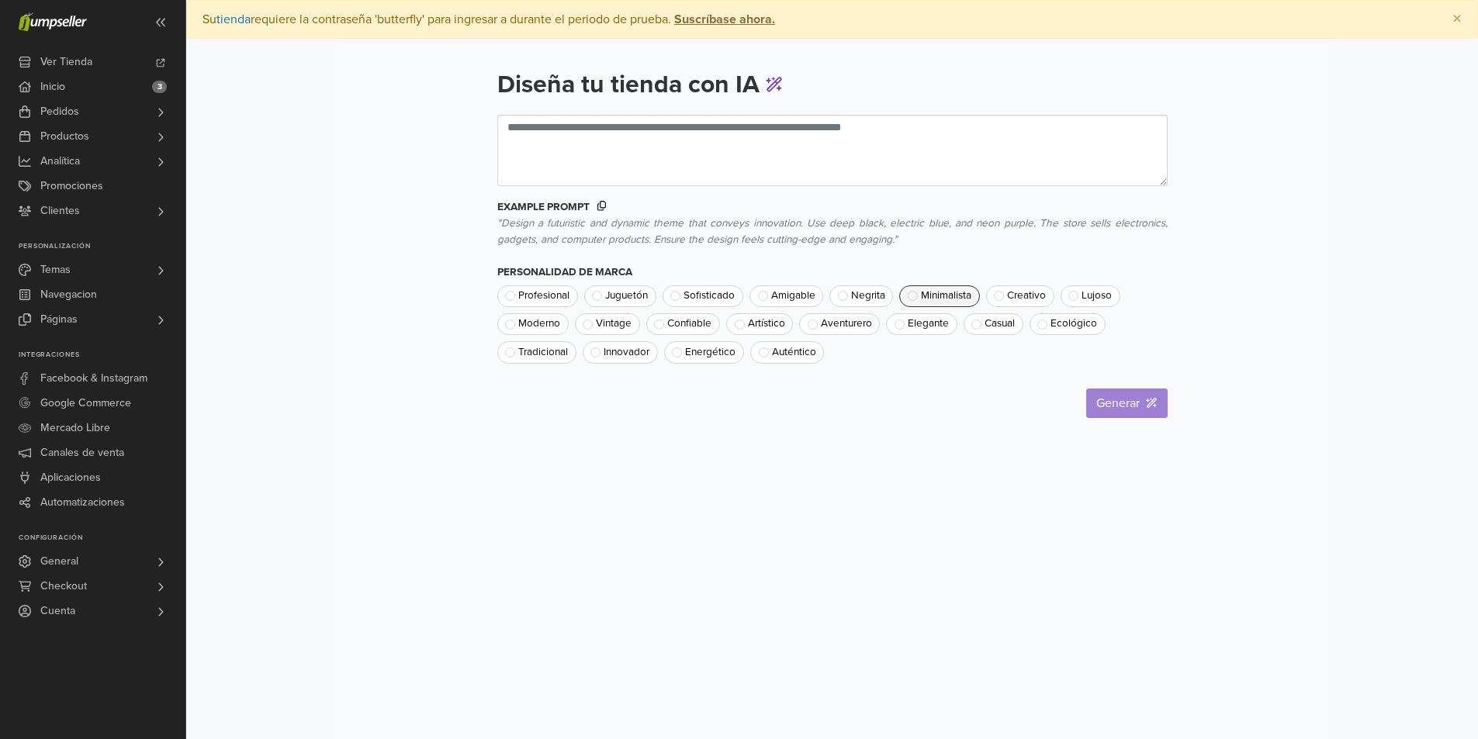
click at [927, 296] on span "Minimalista" at bounding box center [946, 296] width 50 height 11
click at [548, 296] on span "Profesional" at bounding box center [543, 296] width 51 height 11
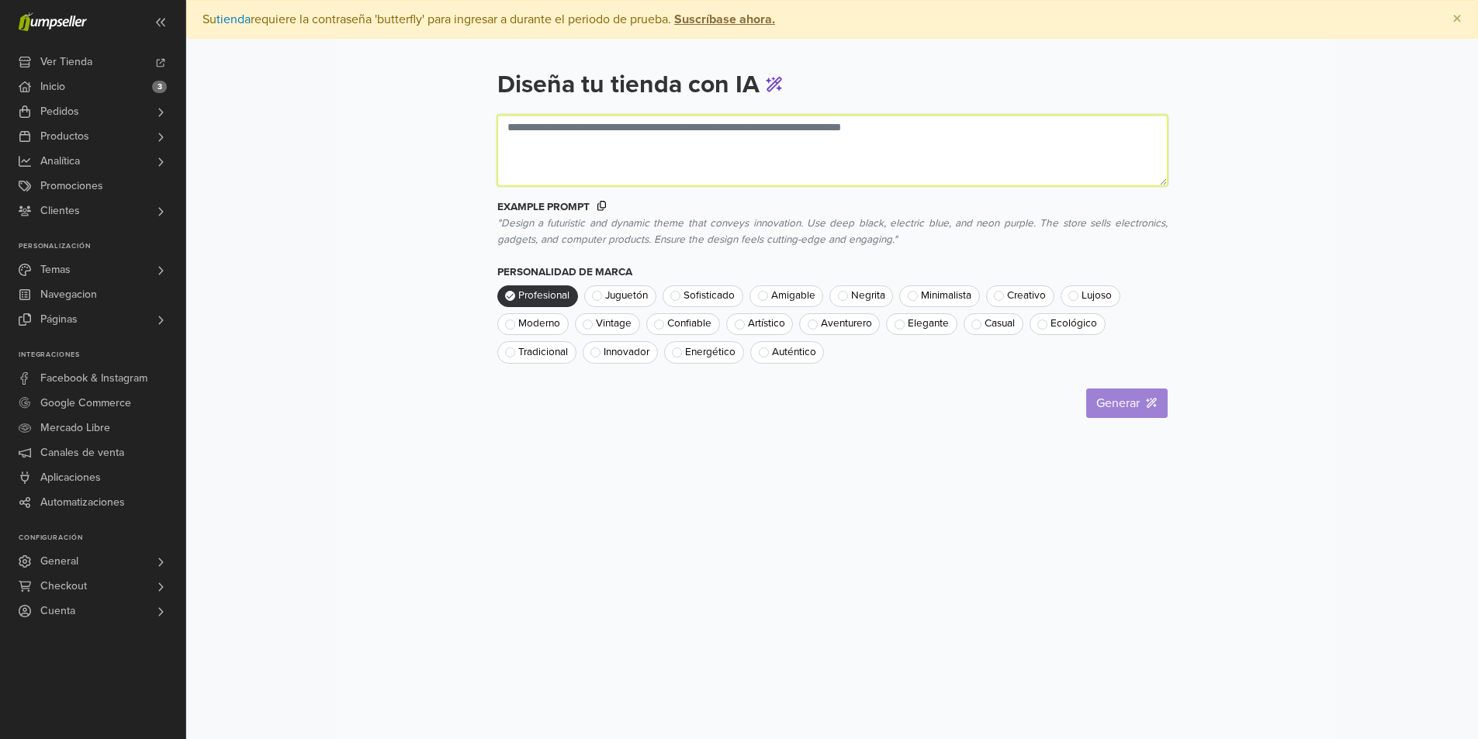
click at [830, 171] on textarea at bounding box center [832, 150] width 670 height 71
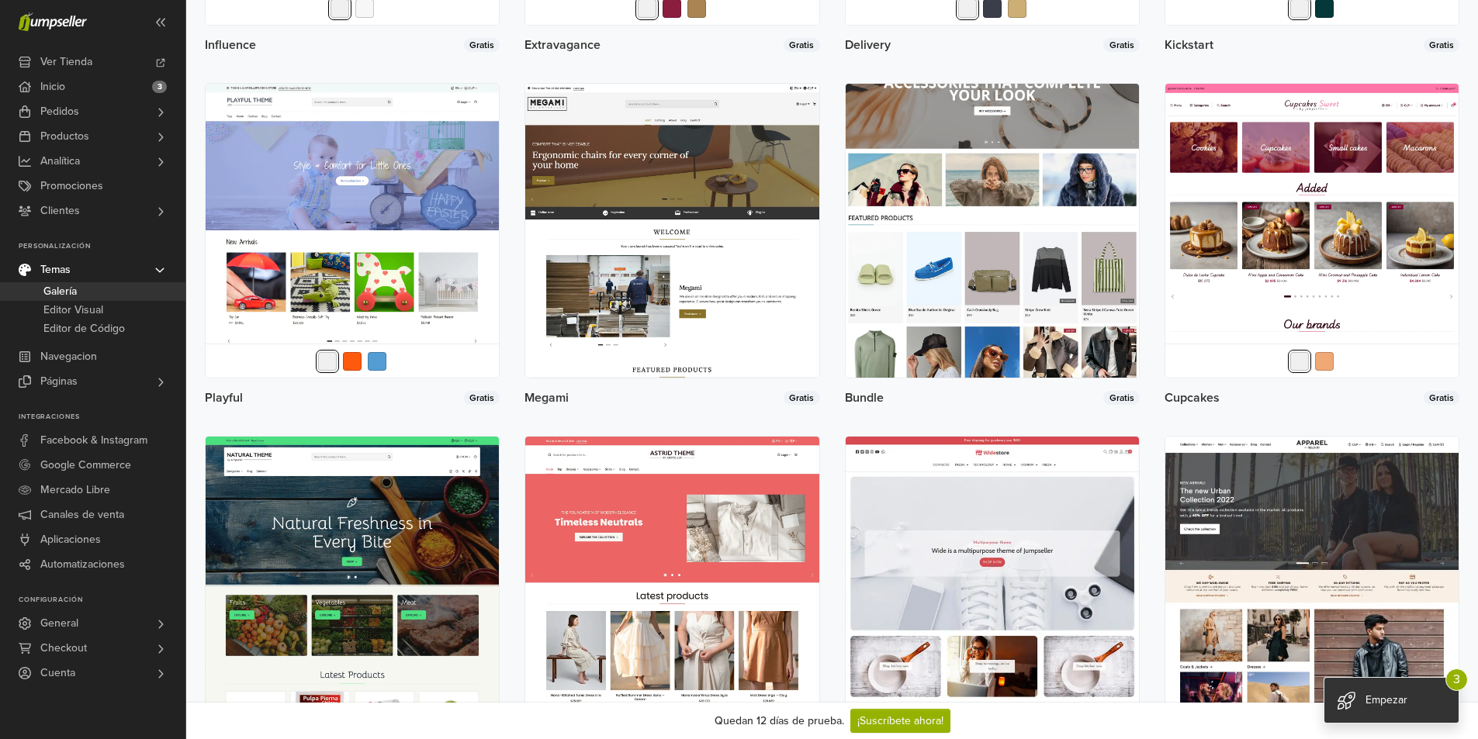
scroll to position [2621, 0]
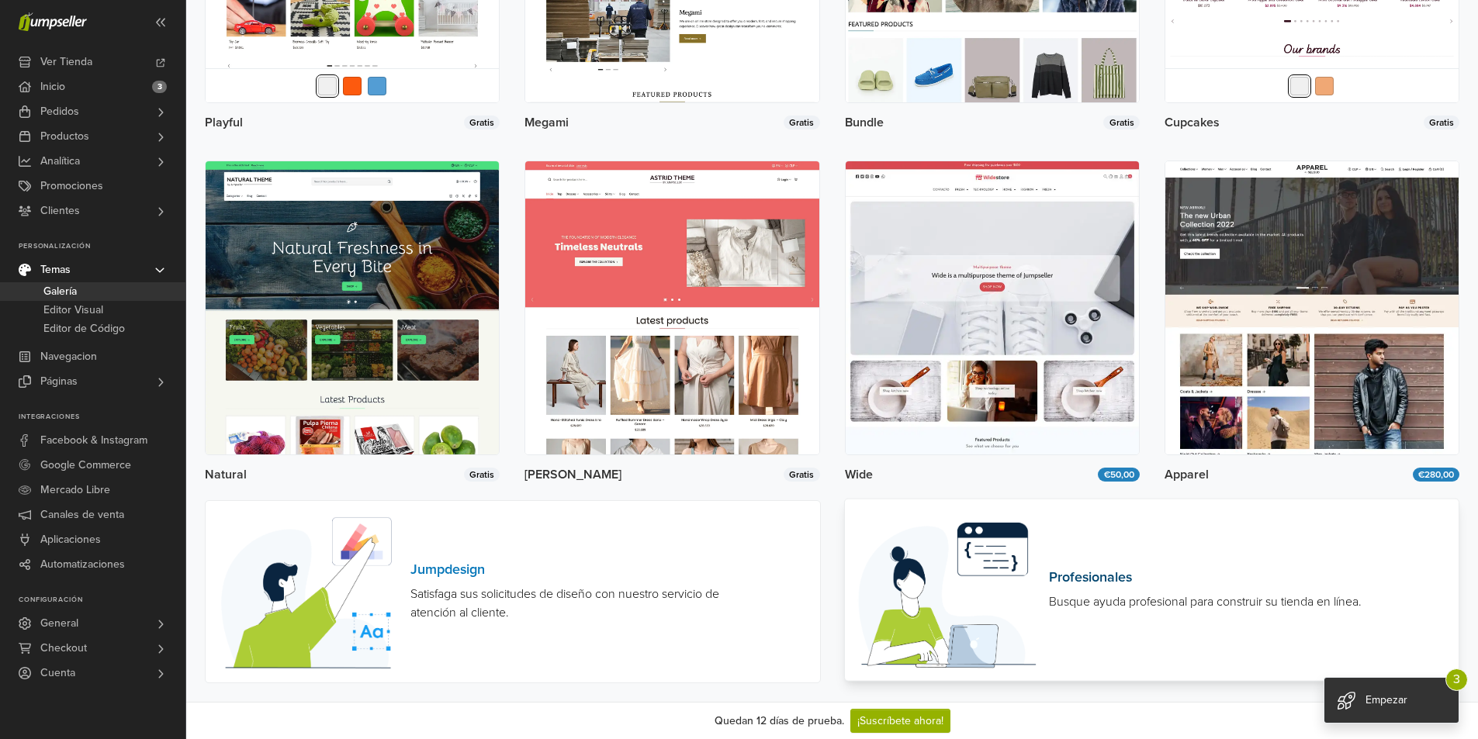
click at [1110, 586] on h6 "Profesionales" at bounding box center [1222, 577] width 346 height 17
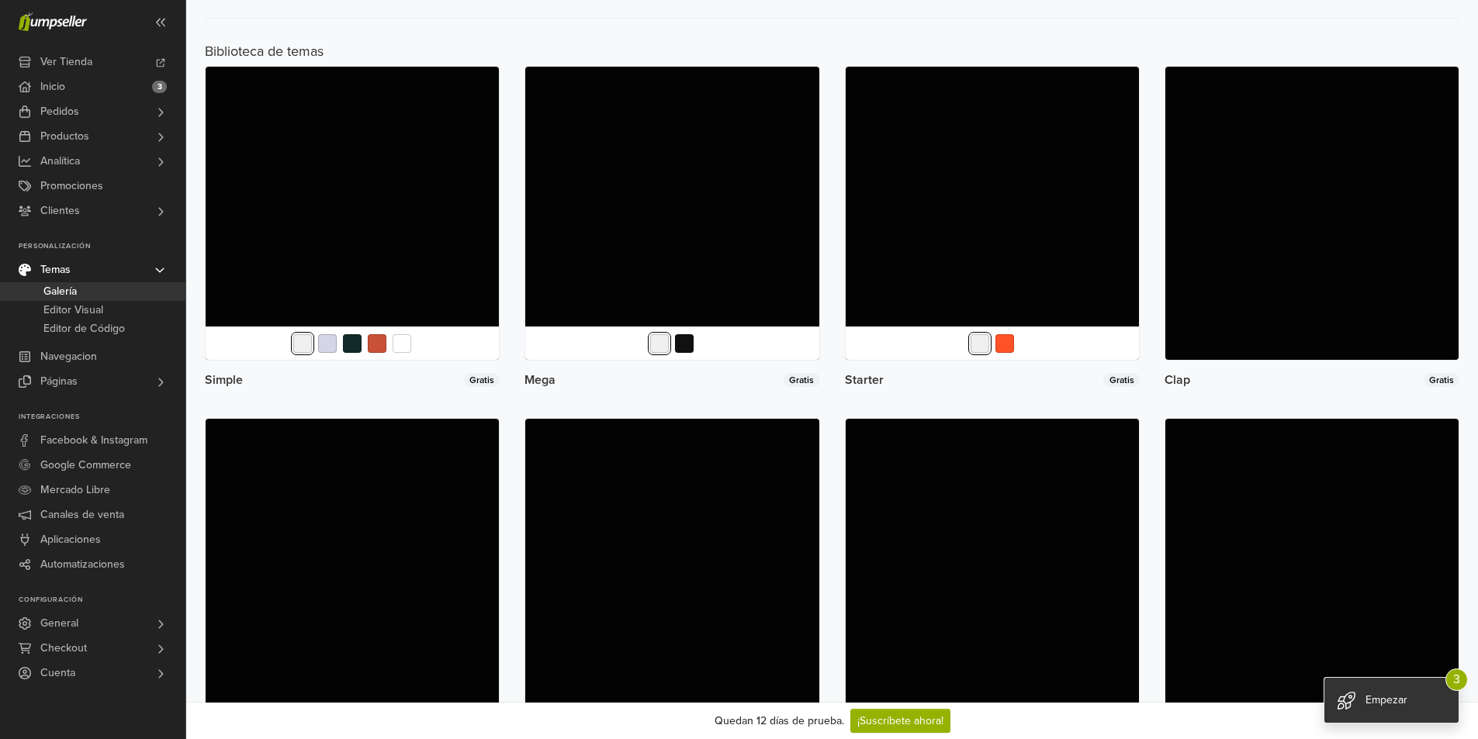
drag, startPoint x: 845, startPoint y: 459, endPoint x: 827, endPoint y: 215, distance: 244.3
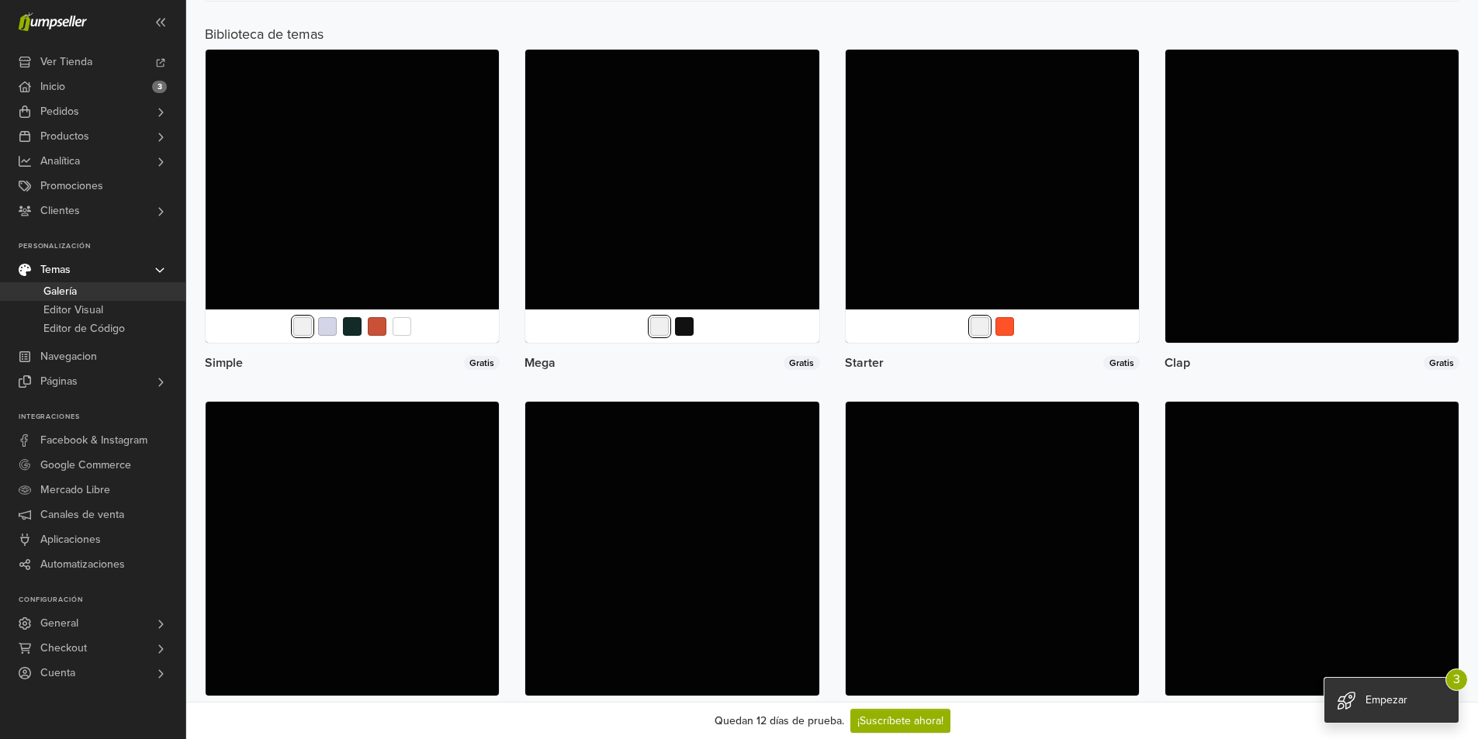
scroll to position [619, 0]
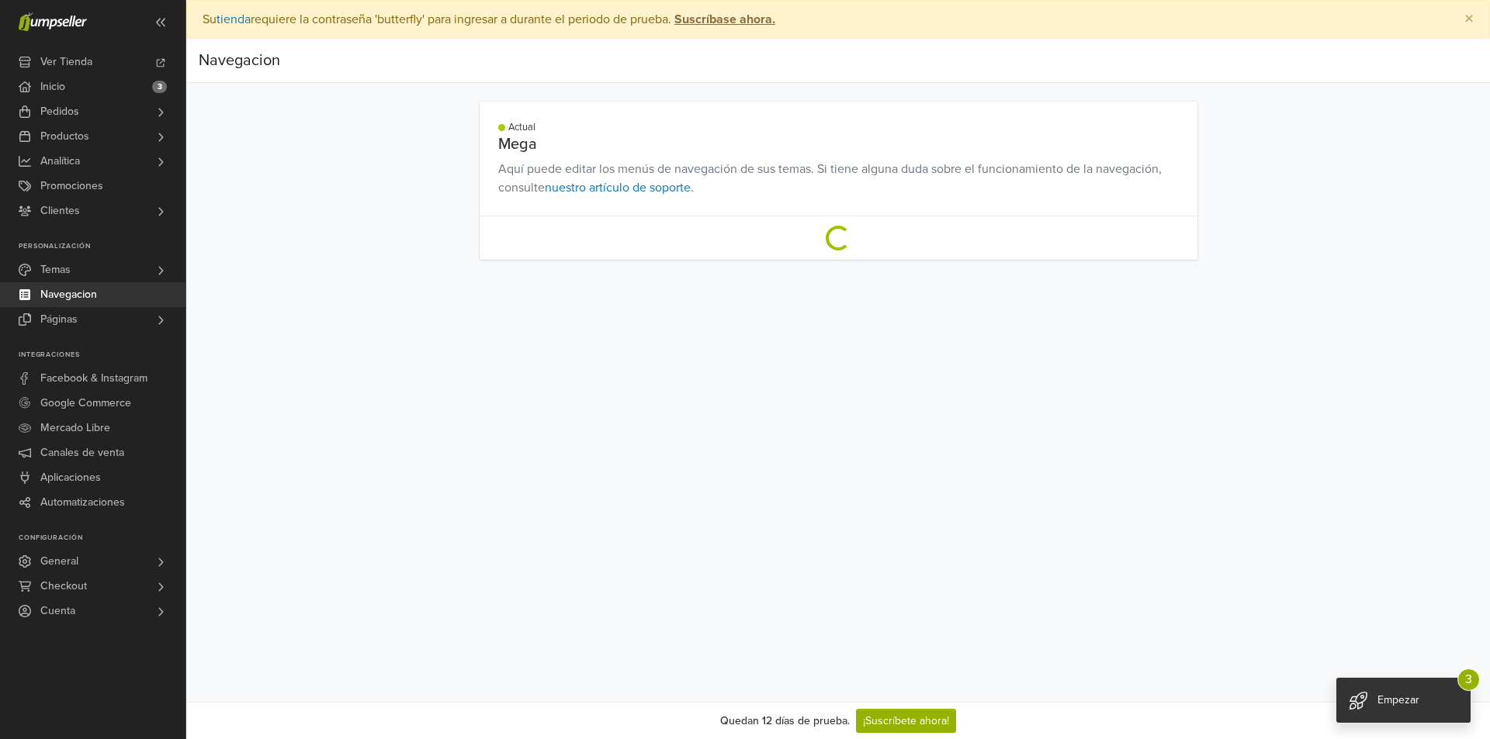
drag, startPoint x: 870, startPoint y: 298, endPoint x: 863, endPoint y: 280, distance: 19.2
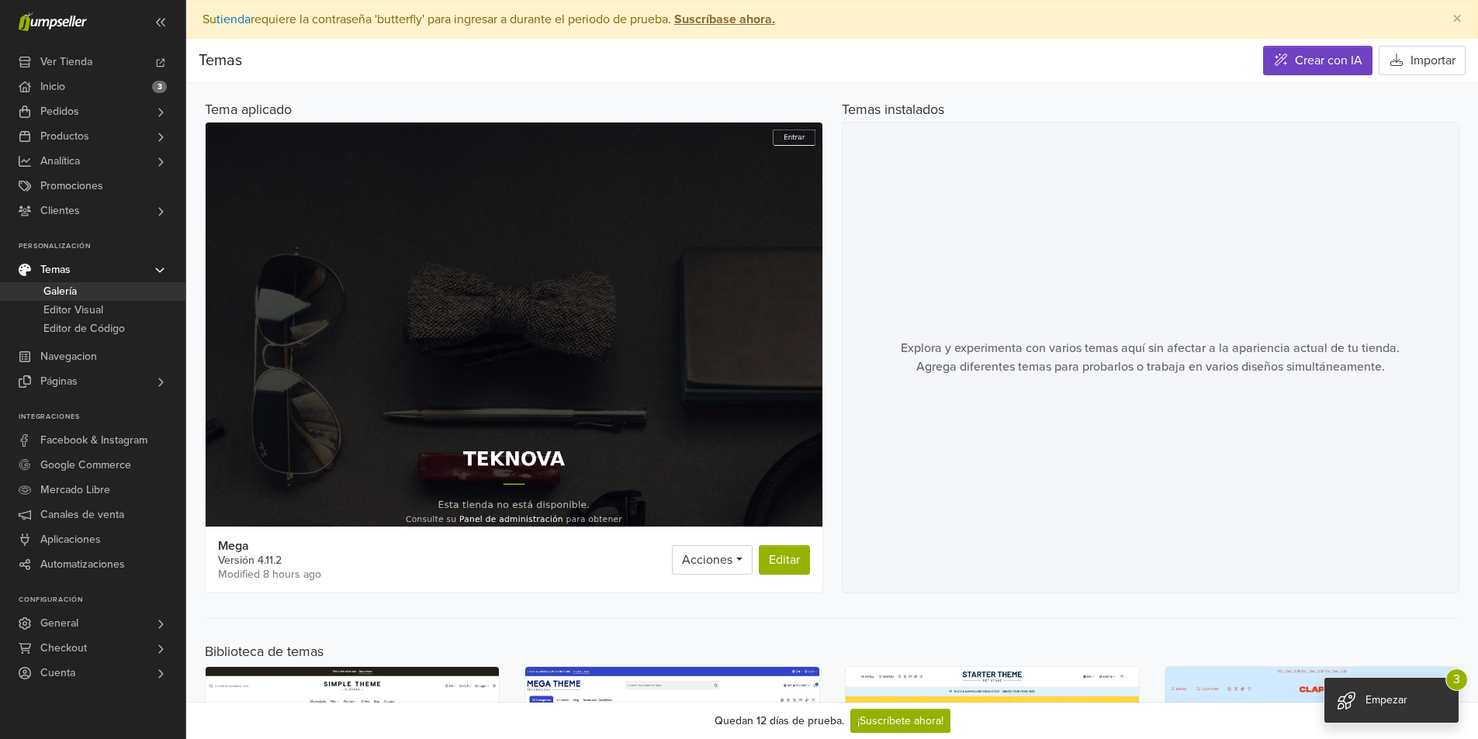
drag, startPoint x: 836, startPoint y: 254, endPoint x: 846, endPoint y: 130, distance: 123.7
